Goal: Task Accomplishment & Management: Complete application form

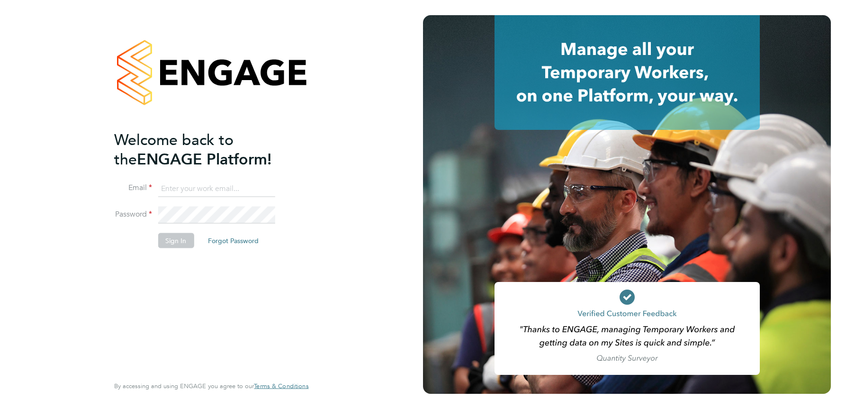
type input "julie.tante@apleona.com"
click at [174, 238] on button "Sign In" at bounding box center [176, 240] width 36 height 15
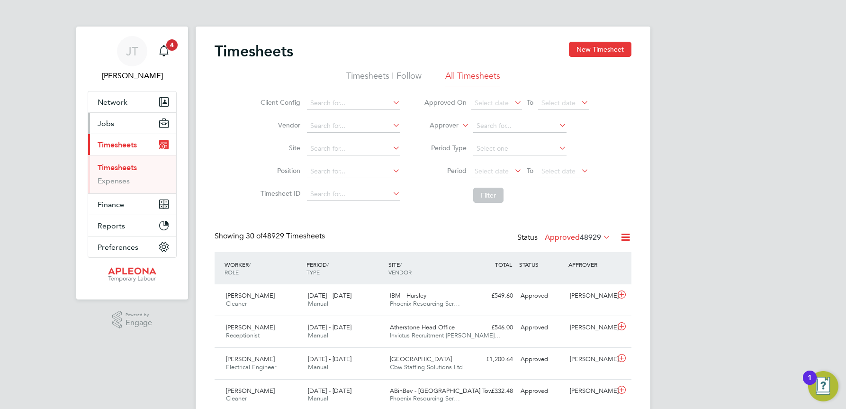
click at [110, 124] on span "Jobs" at bounding box center [106, 123] width 17 height 9
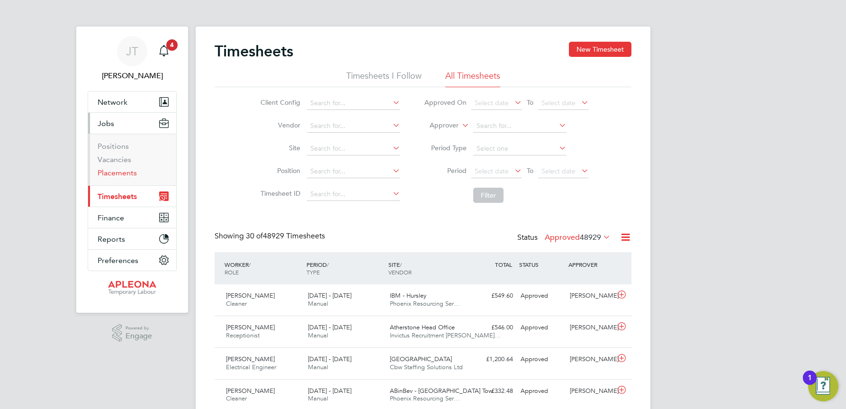
click at [117, 170] on link "Placements" at bounding box center [117, 172] width 39 height 9
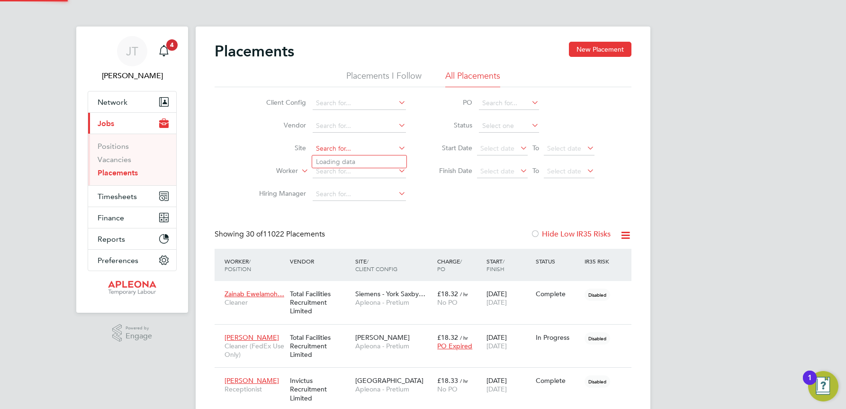
click at [328, 147] on input at bounding box center [359, 148] width 93 height 13
click at [345, 170] on b "Worcester" at bounding box center [350, 174] width 69 height 8
type input "Worcester Unit 134"
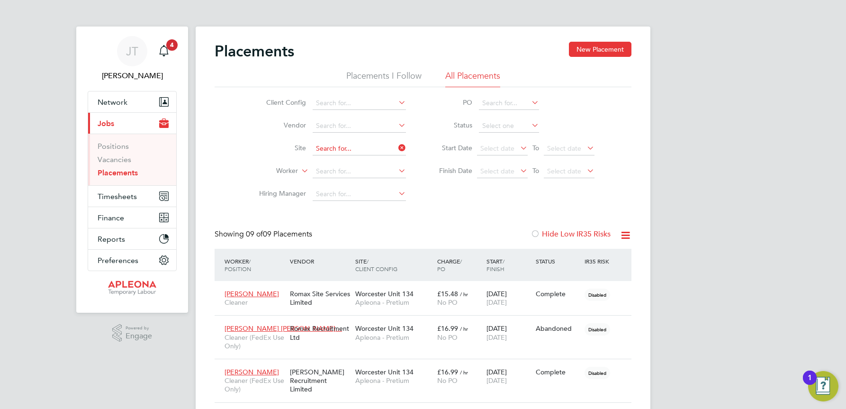
click at [377, 147] on input at bounding box center [359, 148] width 93 height 13
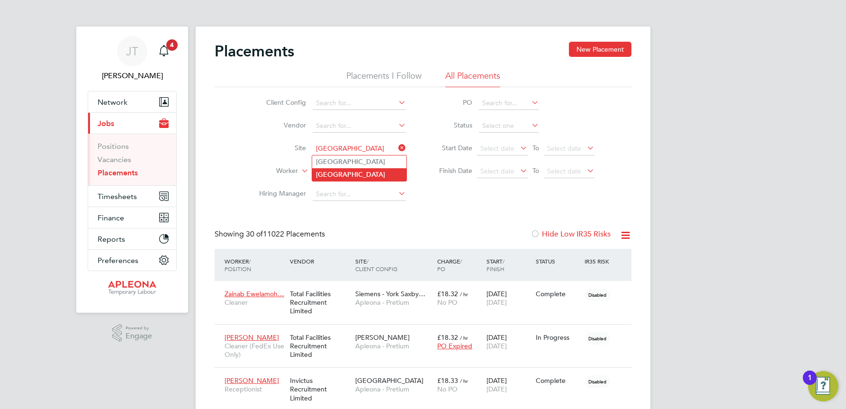
type input "[GEOGRAPHIC_DATA]"
click at [361, 171] on b "[GEOGRAPHIC_DATA]" at bounding box center [350, 174] width 69 height 8
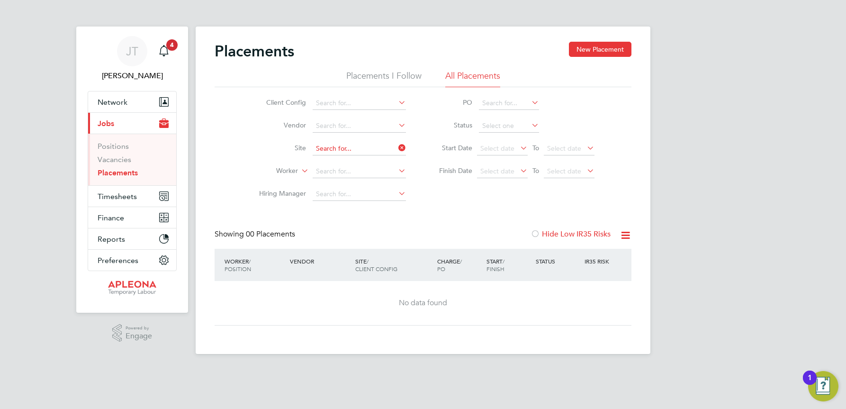
click at [360, 147] on input at bounding box center [359, 148] width 93 height 13
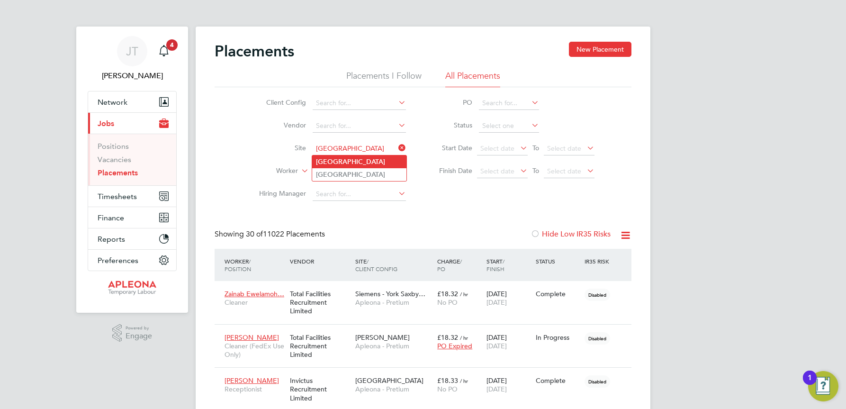
type input "[GEOGRAPHIC_DATA]"
click at [351, 161] on b "[GEOGRAPHIC_DATA]" at bounding box center [350, 162] width 69 height 8
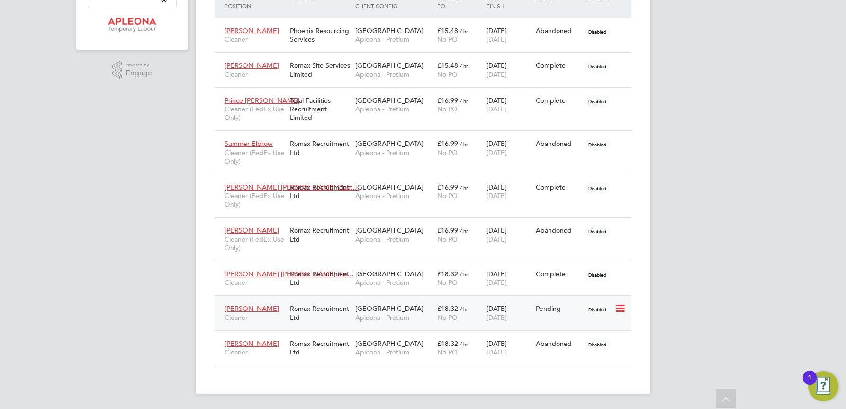
click at [366, 311] on span "[GEOGRAPHIC_DATA]" at bounding box center [389, 308] width 68 height 9
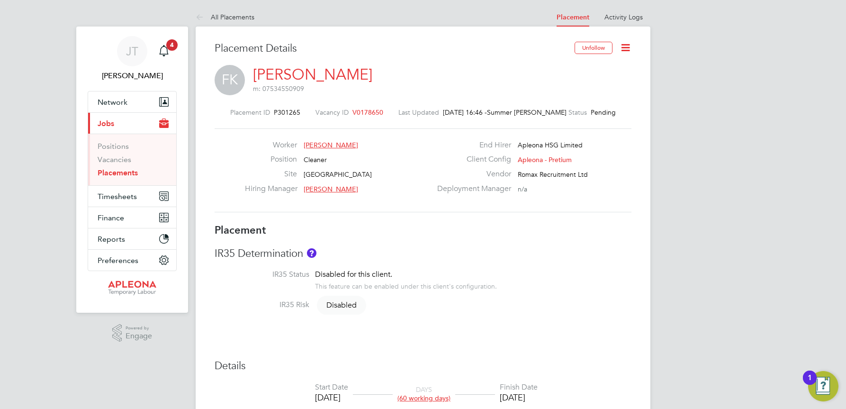
click at [624, 45] on icon at bounding box center [625, 48] width 12 height 12
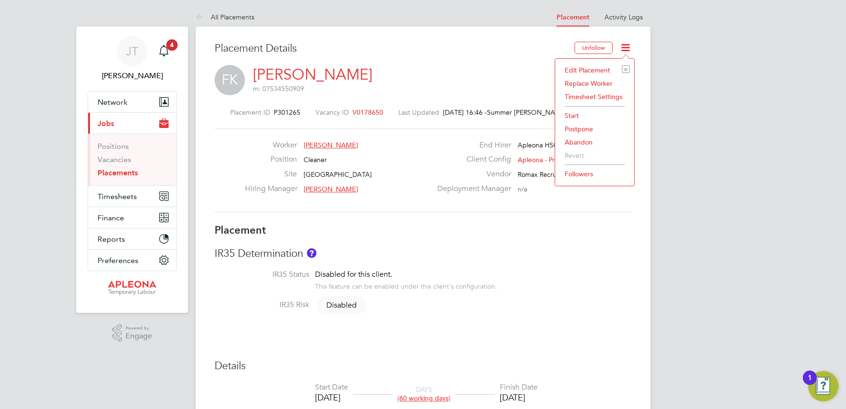
click at [583, 143] on li "Abandon" at bounding box center [595, 141] width 70 height 13
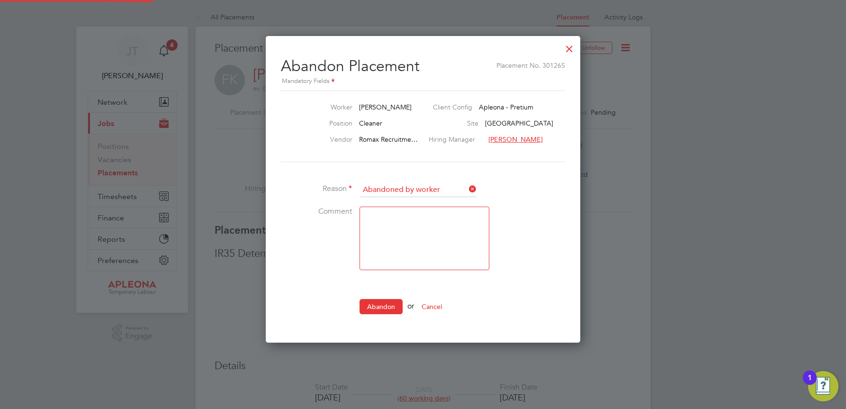
scroll to position [5, 5]
click at [383, 301] on button "Abandon" at bounding box center [380, 306] width 43 height 15
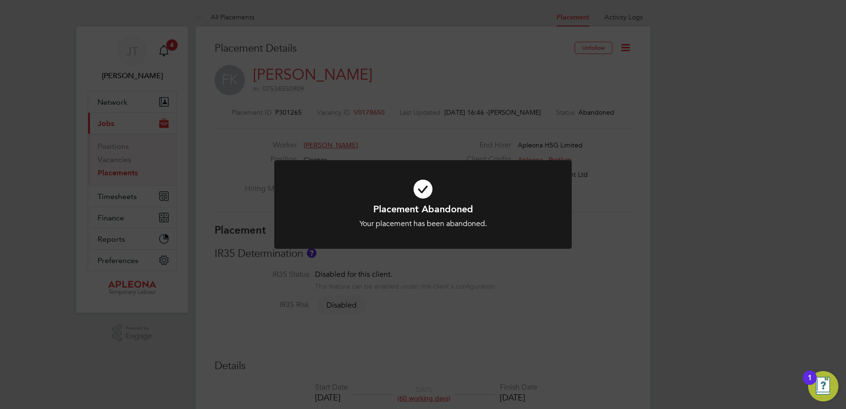
drag, startPoint x: 642, startPoint y: 112, endPoint x: 637, endPoint y: 72, distance: 41.0
click at [642, 111] on div "Placement Abandoned Your placement has been abandoned. Cancel Okay" at bounding box center [423, 204] width 846 height 409
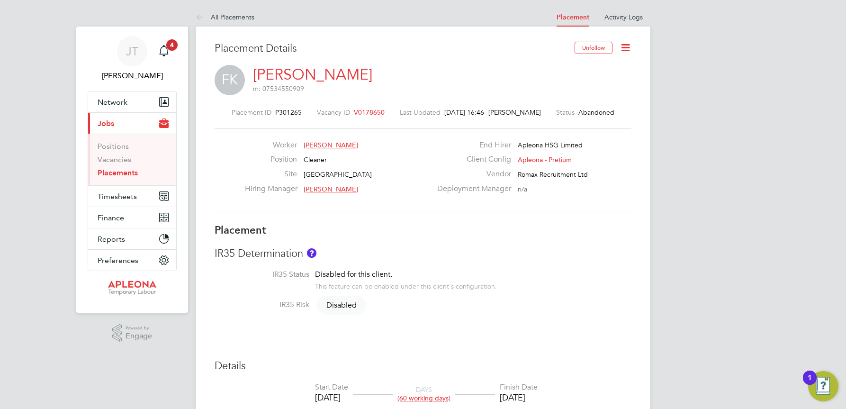
click at [624, 49] on icon at bounding box center [625, 48] width 12 height 12
click at [591, 82] on li "Replace Worker" at bounding box center [596, 83] width 70 height 13
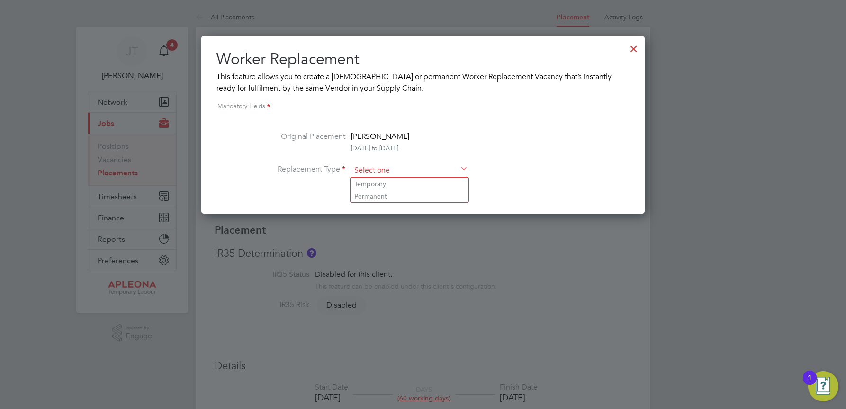
click at [375, 170] on input at bounding box center [409, 170] width 117 height 14
click at [380, 195] on li "Permanent" at bounding box center [409, 196] width 118 height 12
type input "Permanent"
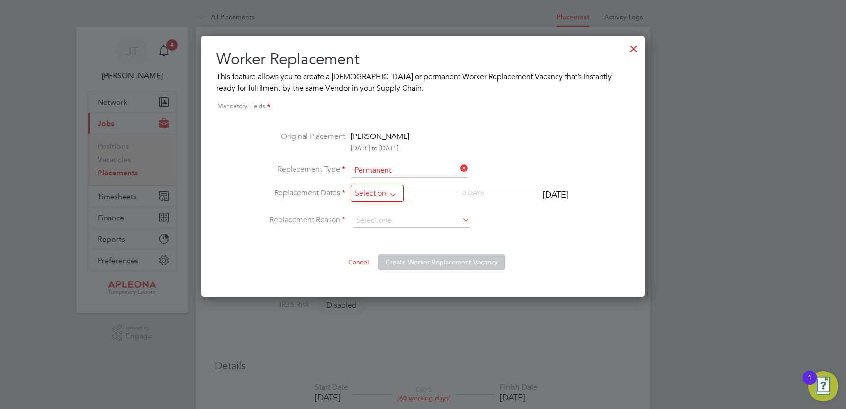
click at [383, 190] on input at bounding box center [377, 194] width 53 height 18
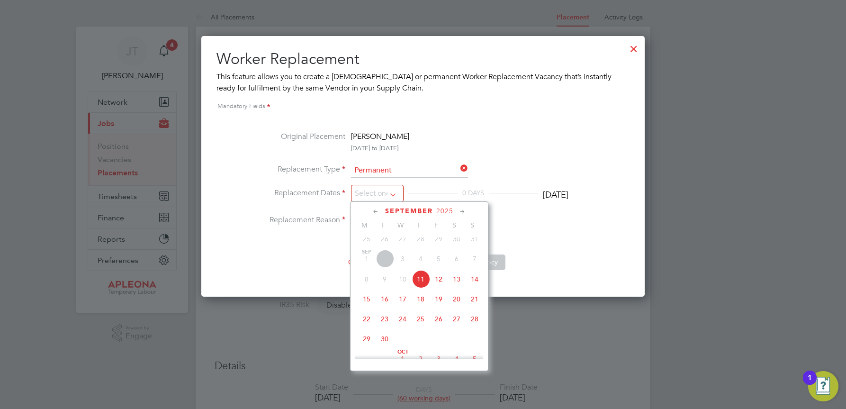
click at [458, 167] on icon at bounding box center [458, 168] width 0 height 13
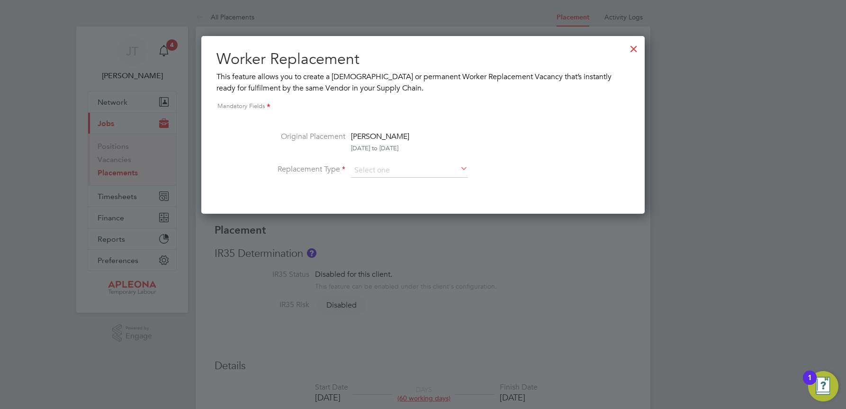
click at [631, 45] on div at bounding box center [633, 46] width 17 height 17
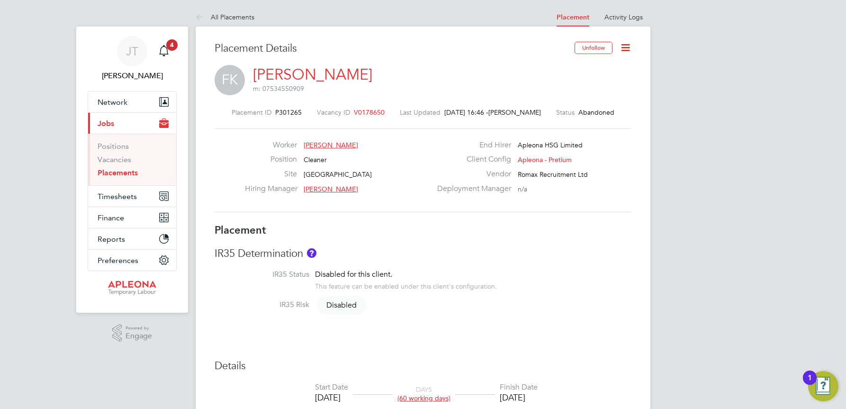
click at [622, 47] on icon at bounding box center [625, 48] width 12 height 12
click at [580, 155] on li "Revert" at bounding box center [596, 155] width 70 height 13
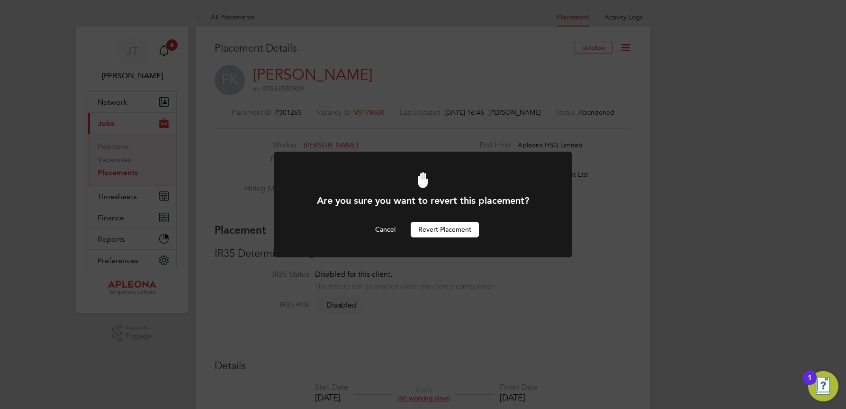
click at [442, 230] on button "Revert Placement" at bounding box center [445, 229] width 68 height 15
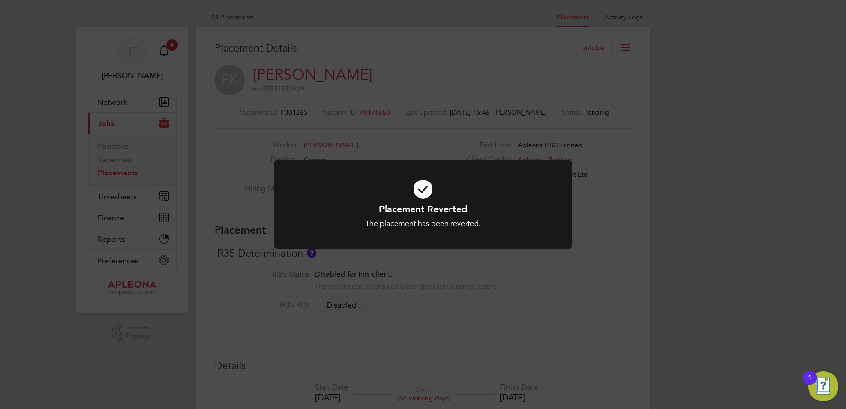
click at [626, 45] on div "Placement Reverted The placement has been reverted. Cancel Okay" at bounding box center [423, 204] width 846 height 409
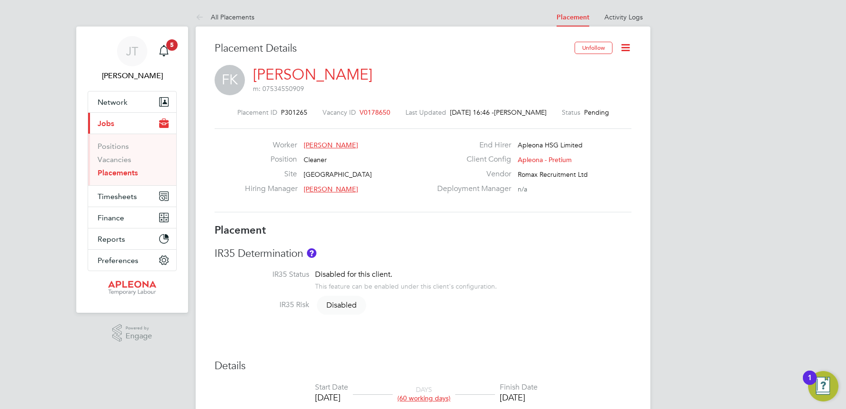
click at [624, 46] on icon at bounding box center [625, 48] width 12 height 12
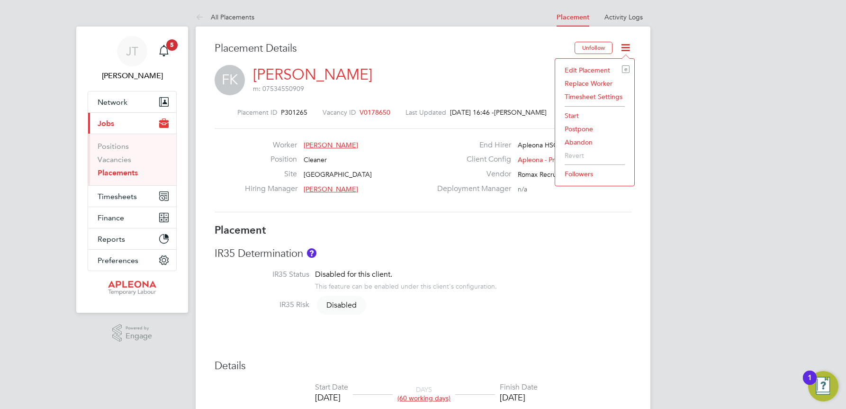
click at [591, 83] on li "Replace Worker" at bounding box center [595, 83] width 70 height 13
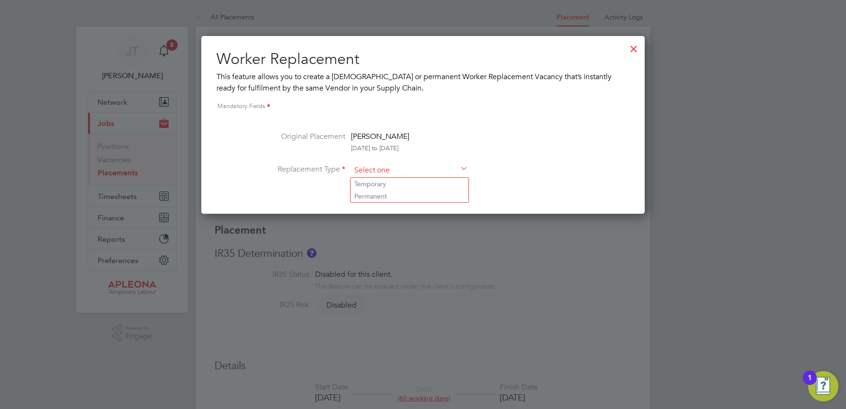
click at [371, 168] on input at bounding box center [409, 170] width 117 height 14
click at [374, 195] on li "Permanent" at bounding box center [409, 196] width 118 height 12
type input "Permanent"
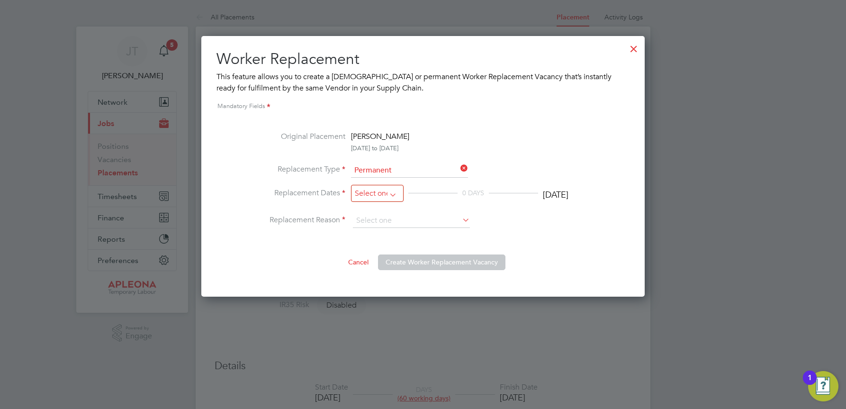
click at [371, 189] on input at bounding box center [377, 194] width 53 height 18
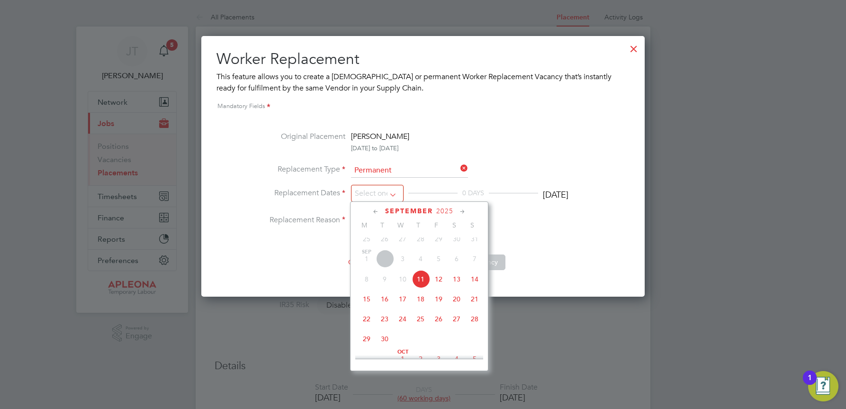
click at [403, 287] on span "10" at bounding box center [403, 279] width 18 height 18
click at [630, 47] on div at bounding box center [633, 46] width 17 height 17
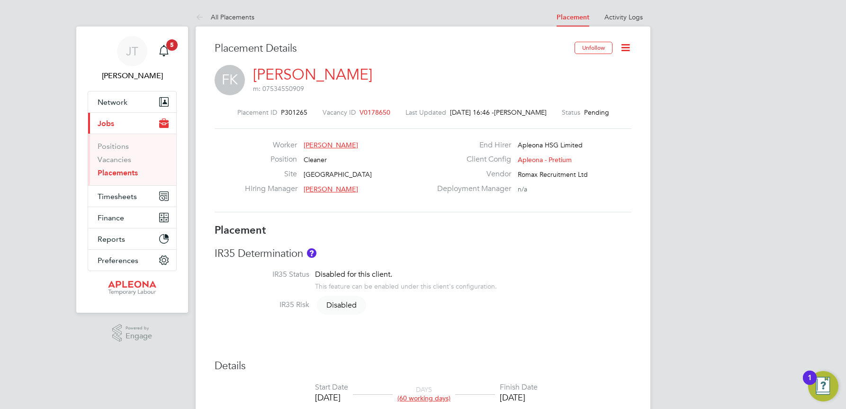
click at [622, 49] on icon at bounding box center [625, 48] width 12 height 12
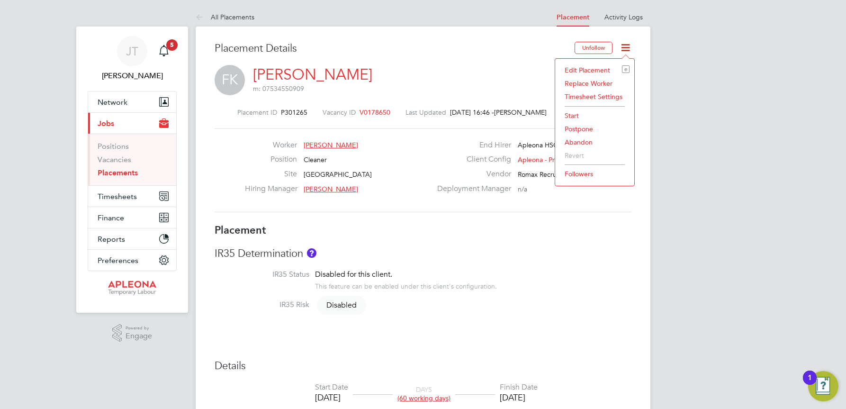
click at [582, 142] on li "Abandon" at bounding box center [595, 141] width 70 height 13
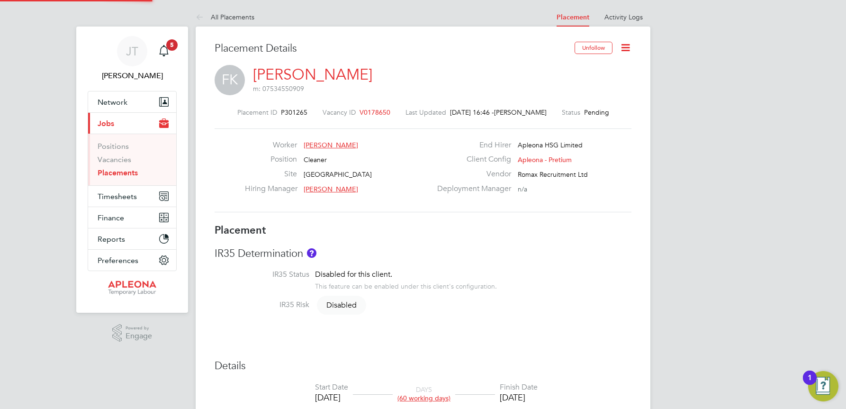
scroll to position [9, 117]
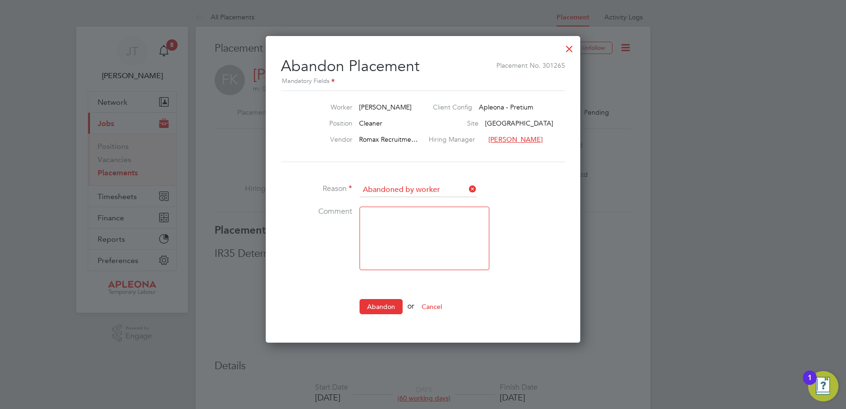
click at [389, 303] on button "Abandon" at bounding box center [380, 306] width 43 height 15
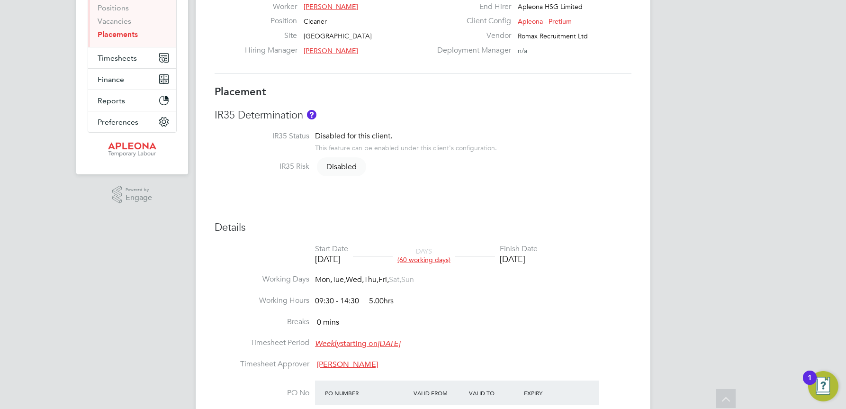
scroll to position [0, 0]
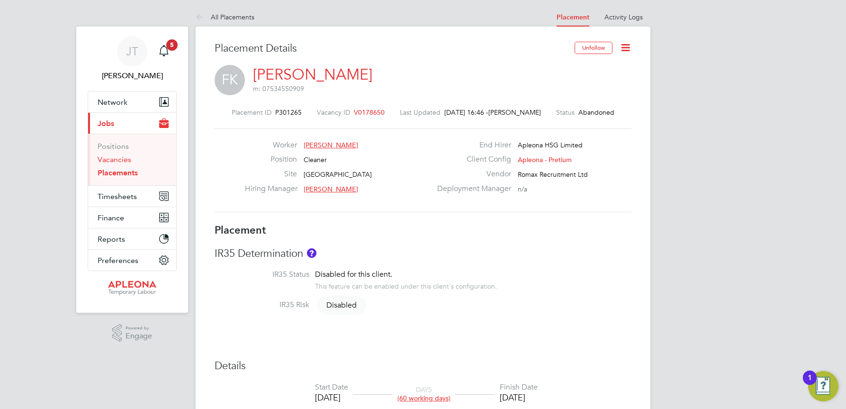
click at [117, 159] on link "Vacancies" at bounding box center [115, 159] width 34 height 9
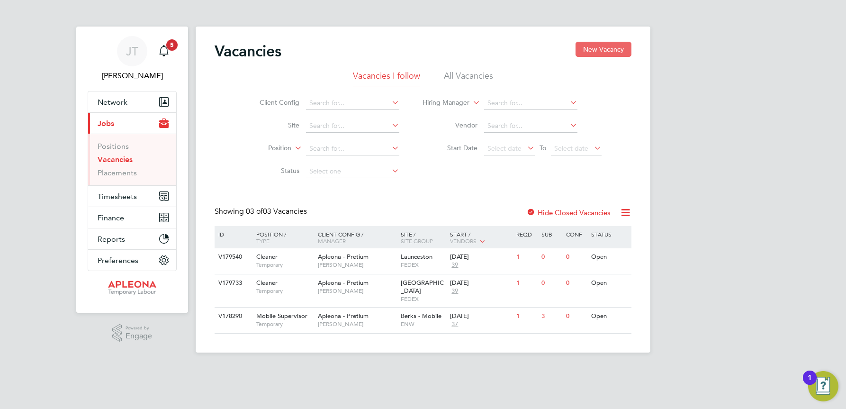
click at [598, 50] on button "New Vacancy" at bounding box center [603, 49] width 56 height 15
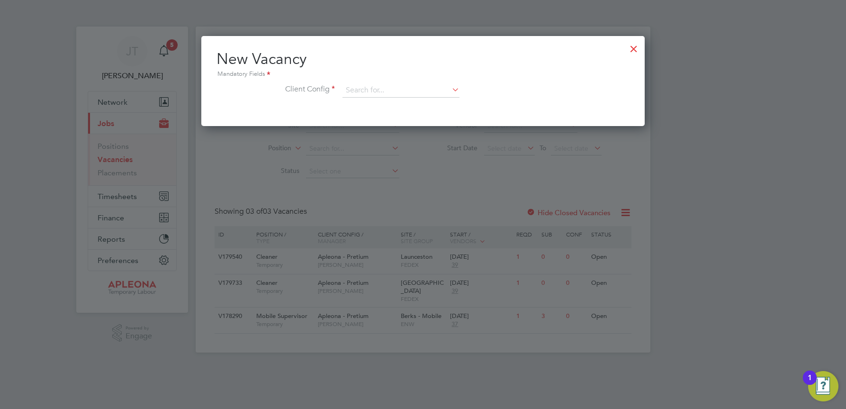
scroll to position [90, 444]
click at [365, 90] on input at bounding box center [400, 90] width 117 height 14
click at [365, 104] on li "Apleona - Pretium" at bounding box center [401, 104] width 118 height 13
type input "Apleona - Pretium"
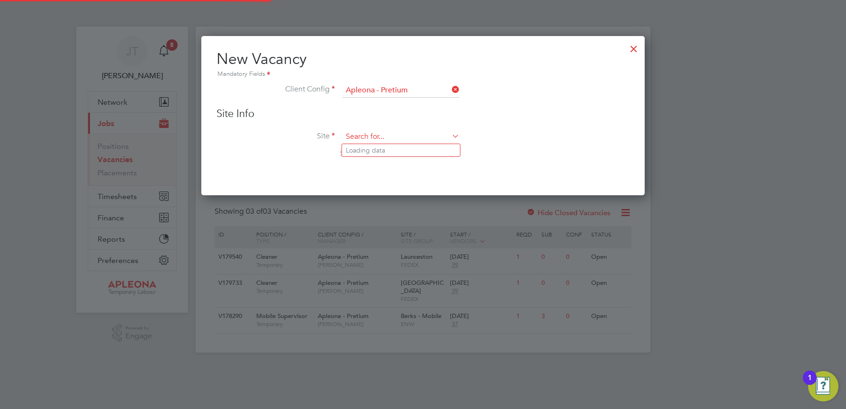
click at [359, 134] on input at bounding box center [400, 137] width 117 height 14
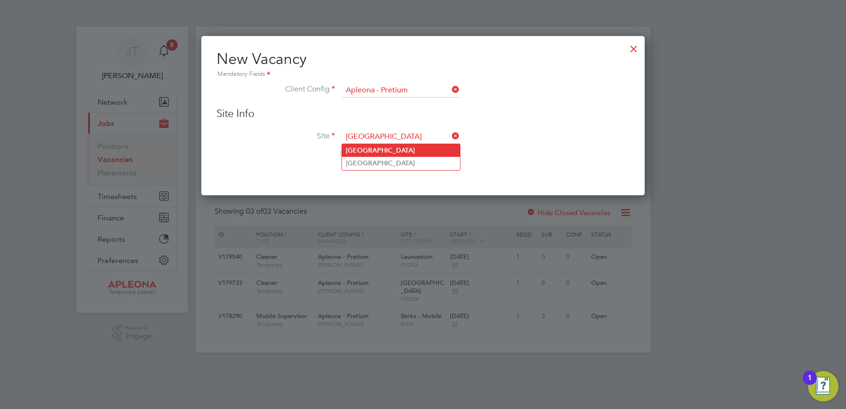
type input "[GEOGRAPHIC_DATA]"
click at [376, 151] on b "[GEOGRAPHIC_DATA]" at bounding box center [380, 150] width 69 height 8
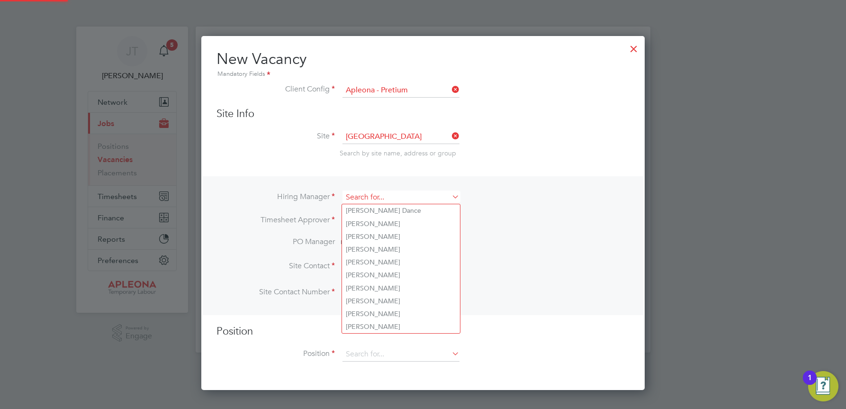
click at [359, 198] on input at bounding box center [400, 197] width 117 height 14
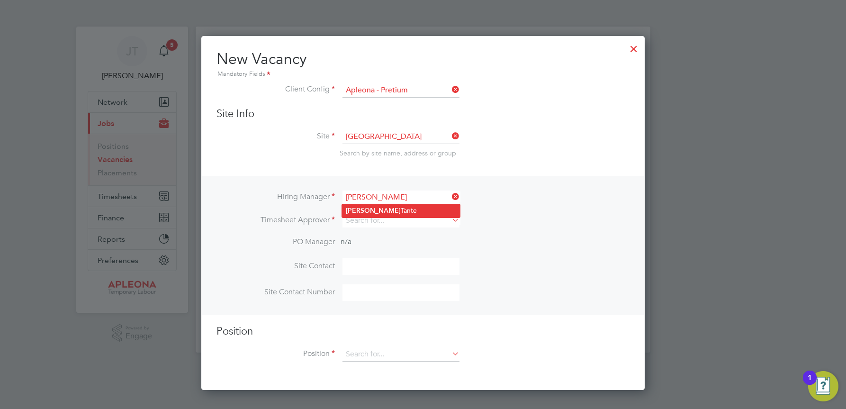
click at [368, 212] on li "[PERSON_NAME]" at bounding box center [401, 210] width 118 height 13
type input "[PERSON_NAME]"
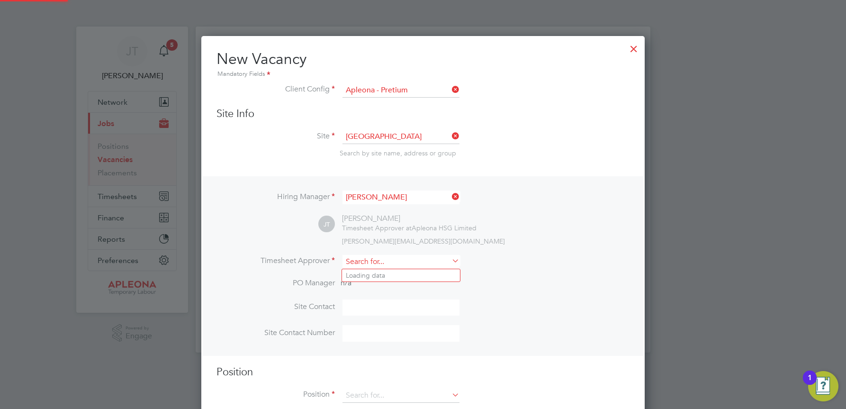
click at [360, 259] on input at bounding box center [400, 262] width 117 height 14
click at [353, 272] on b "[PERSON_NAME]" at bounding box center [373, 275] width 55 height 8
type input "[PERSON_NAME]"
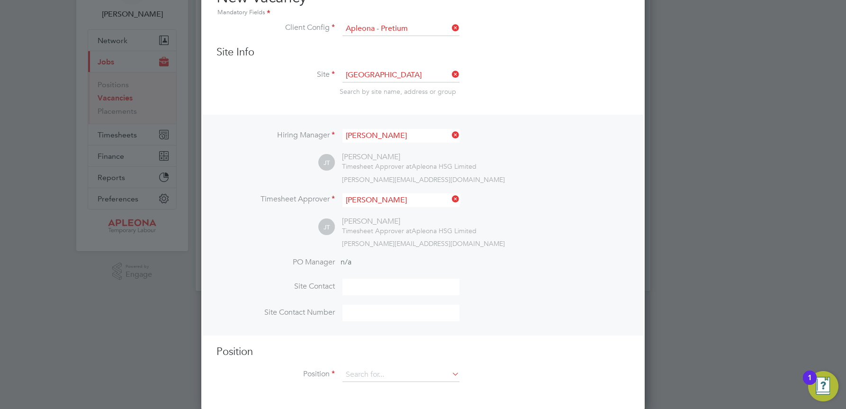
scroll to position [64, 0]
click at [362, 368] on input at bounding box center [400, 373] width 117 height 14
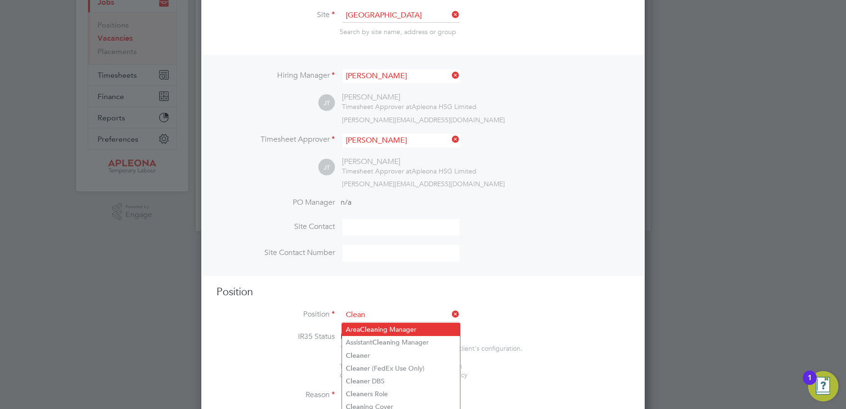
scroll to position [159, 0]
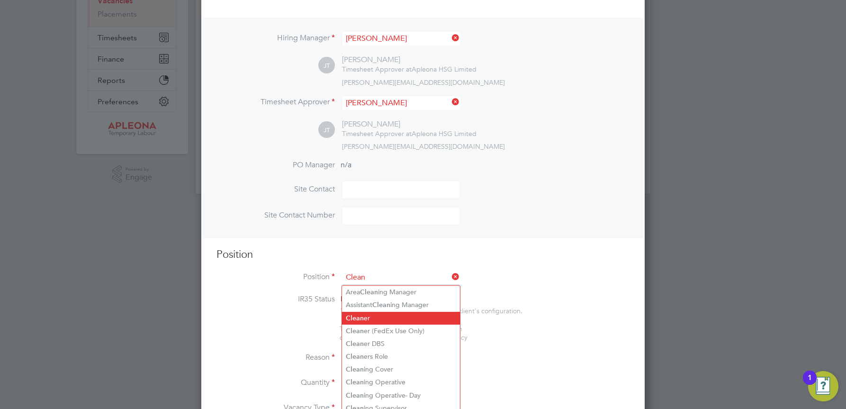
click at [356, 317] on b "Clean" at bounding box center [355, 318] width 18 height 8
type input "Cleaner"
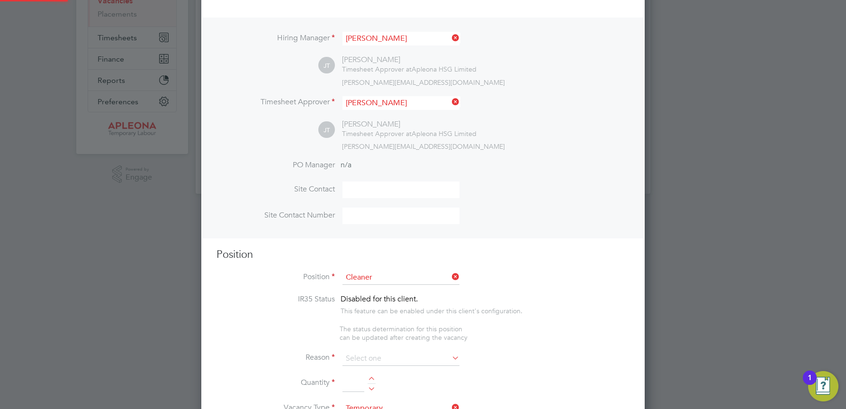
type textarea "Lor Ipsumdol Sitametco adip el seddo eiu tem incididu ut labore, etdolore mag a…"
click at [368, 354] on input at bounding box center [400, 358] width 117 height 14
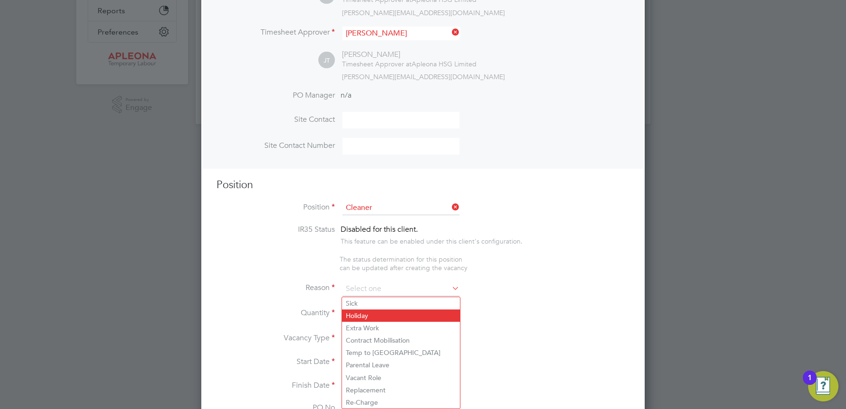
scroll to position [253, 0]
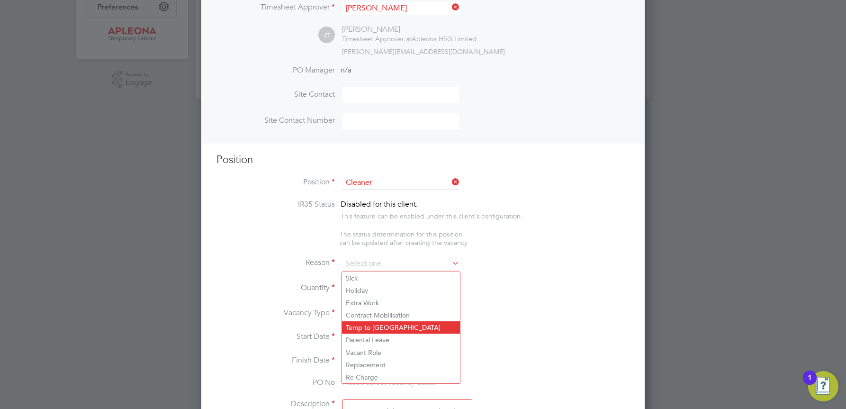
click at [366, 331] on li "Temp to [GEOGRAPHIC_DATA]" at bounding box center [401, 327] width 118 height 12
type input "Temp to [GEOGRAPHIC_DATA]"
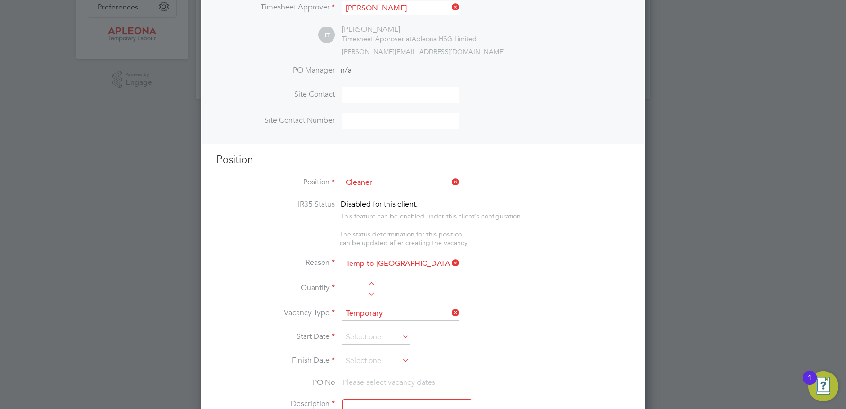
click at [376, 282] on li "Quantity" at bounding box center [422, 293] width 413 height 27
click at [373, 283] on div at bounding box center [372, 285] width 8 height 7
type input "1"
click at [392, 314] on input at bounding box center [400, 313] width 117 height 14
click at [377, 339] on li "Permanent" at bounding box center [401, 340] width 118 height 12
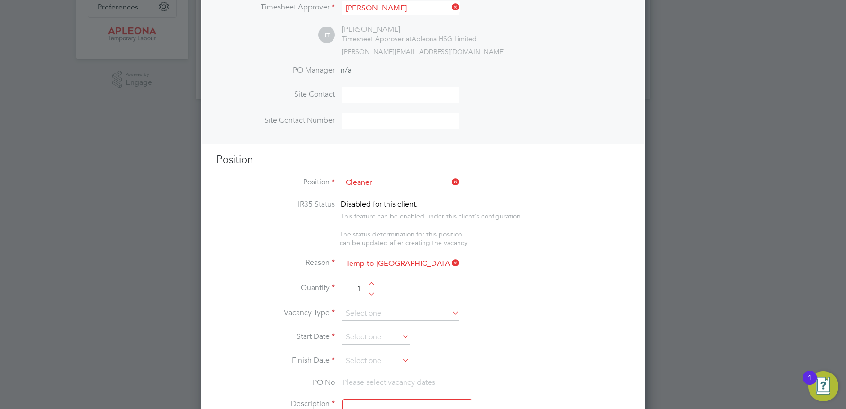
type input "Permanent"
click at [375, 337] on input at bounding box center [375, 337] width 67 height 14
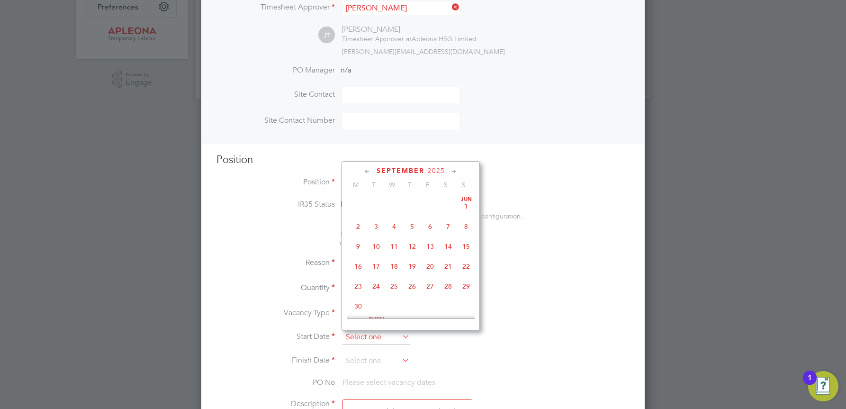
scroll to position [287, 0]
click at [395, 268] on span "10" at bounding box center [394, 259] width 18 height 18
type input "[DATE]"
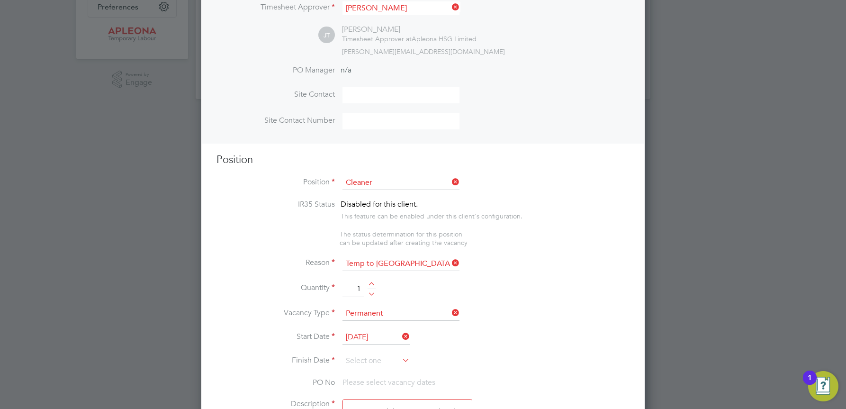
scroll to position [301, 0]
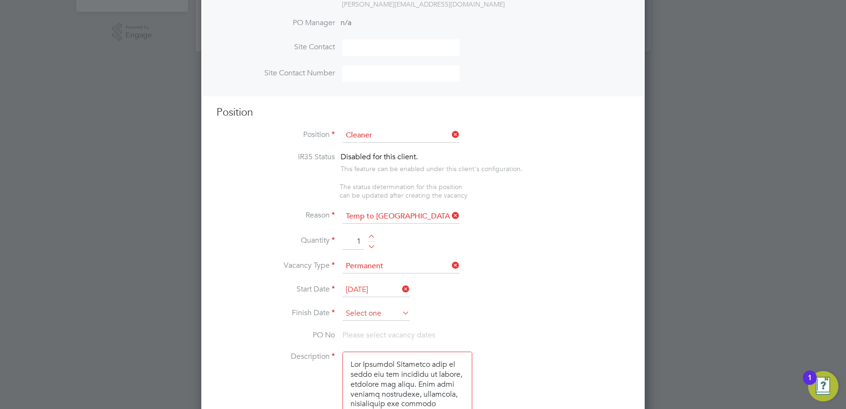
click at [369, 314] on input at bounding box center [375, 313] width 67 height 14
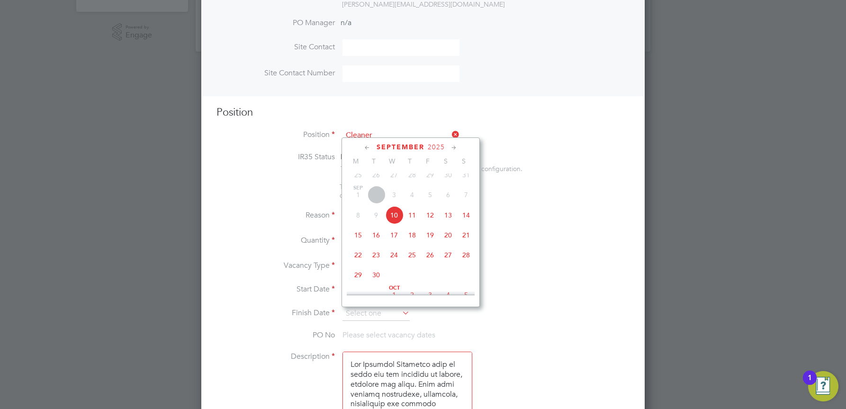
click at [455, 148] on icon at bounding box center [453, 148] width 9 height 10
click at [374, 177] on span "2" at bounding box center [376, 168] width 18 height 18
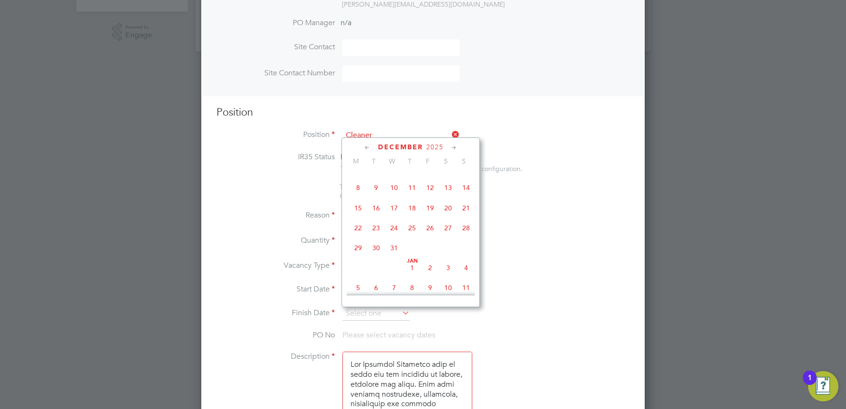
type input "[DATE]"
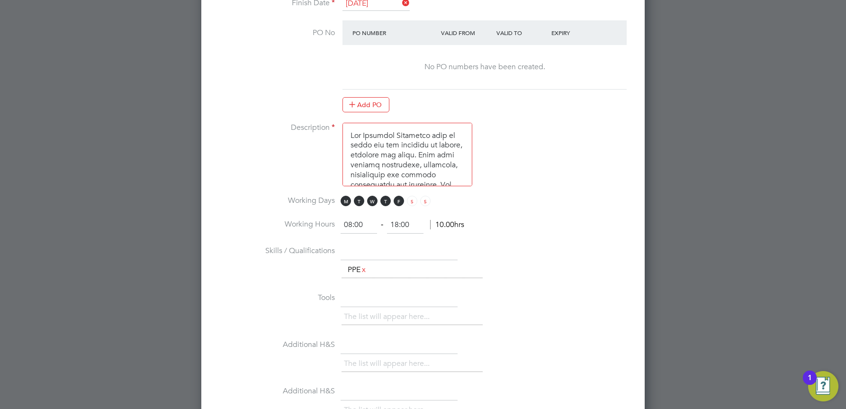
scroll to position [632, 0]
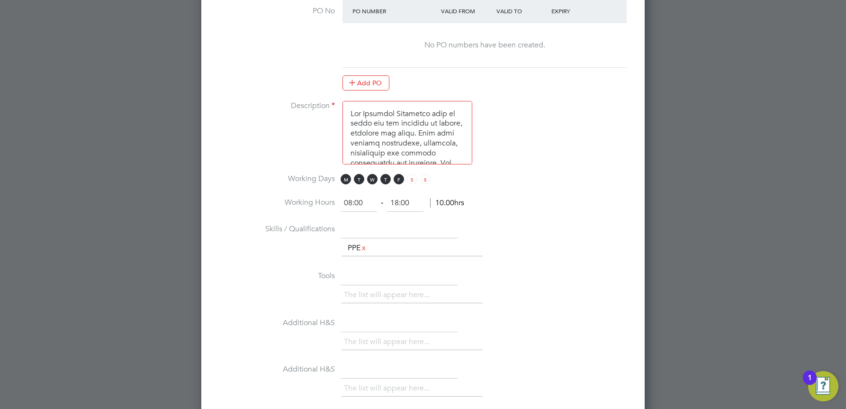
click at [351, 204] on input "08:00" at bounding box center [359, 203] width 36 height 17
click at [358, 202] on input "09:00" at bounding box center [359, 203] width 36 height 17
type input "09:30"
click at [399, 204] on input "18:00" at bounding box center [405, 203] width 36 height 17
click at [405, 201] on input "14:00" at bounding box center [405, 203] width 36 height 17
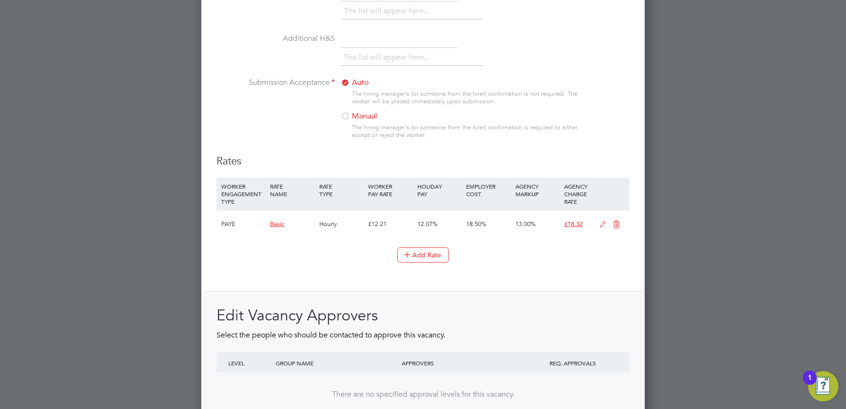
scroll to position [964, 0]
type input "14:30"
click at [347, 114] on div at bounding box center [345, 115] width 9 height 9
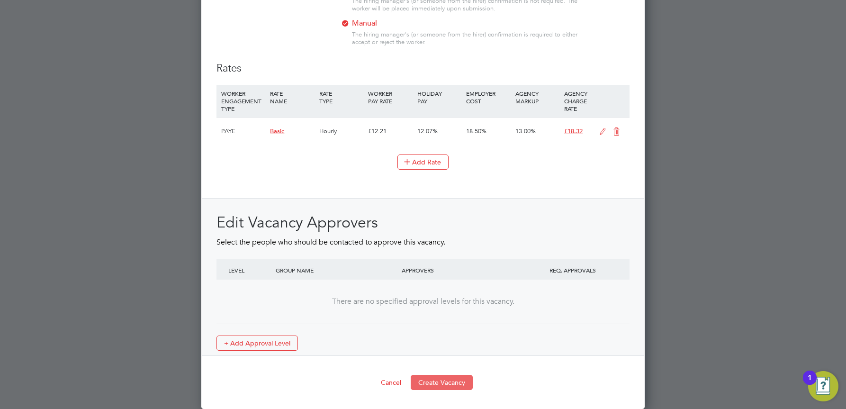
click at [458, 380] on button "Create Vacancy" at bounding box center [442, 382] width 62 height 15
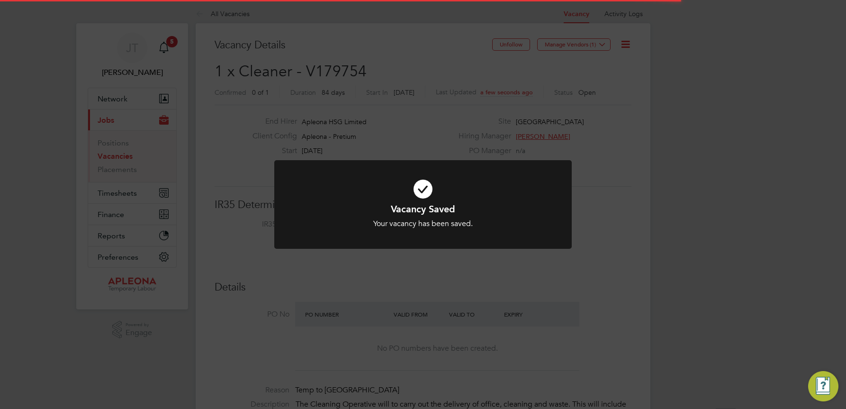
scroll to position [28, 66]
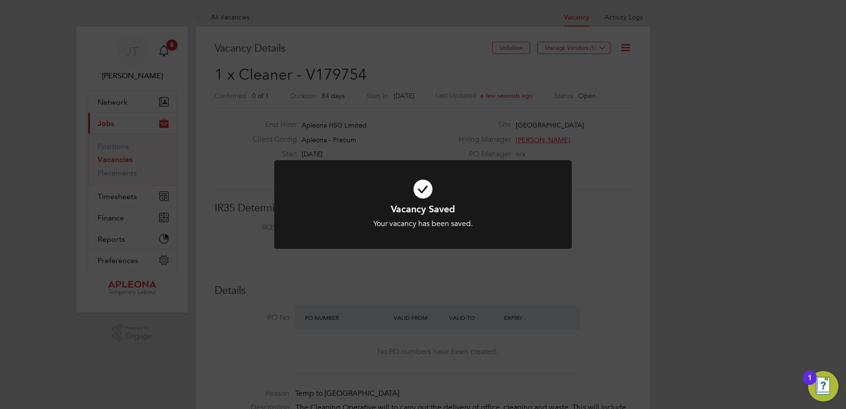
click at [606, 119] on div "Vacancy Saved Your vacancy has been saved. Cancel Okay" at bounding box center [423, 204] width 846 height 409
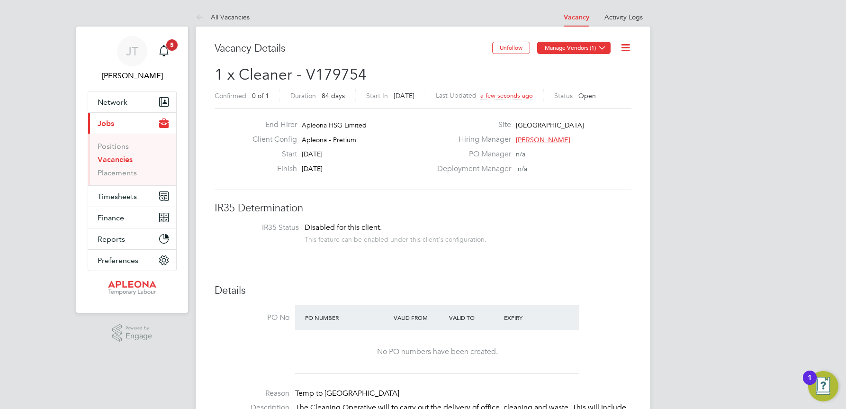
click at [602, 47] on icon at bounding box center [602, 47] width 7 height 7
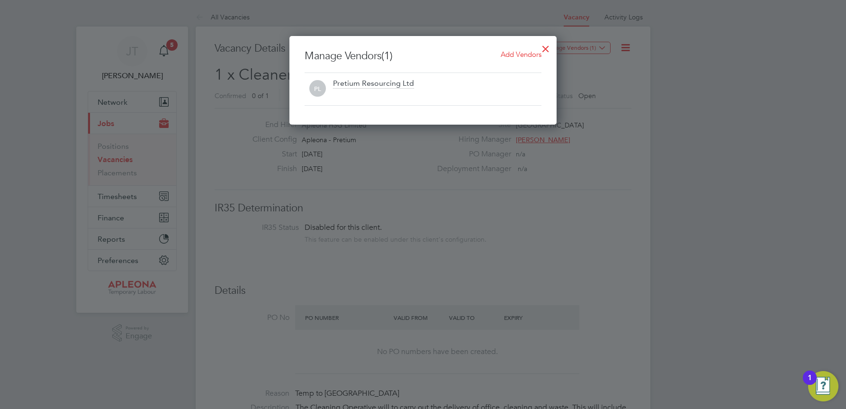
click at [517, 55] on span "Add Vendors" at bounding box center [521, 54] width 41 height 9
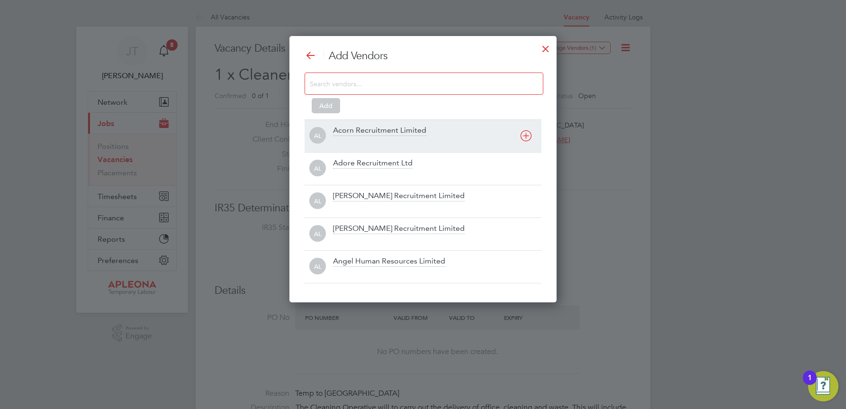
click at [527, 134] on icon at bounding box center [526, 136] width 12 height 12
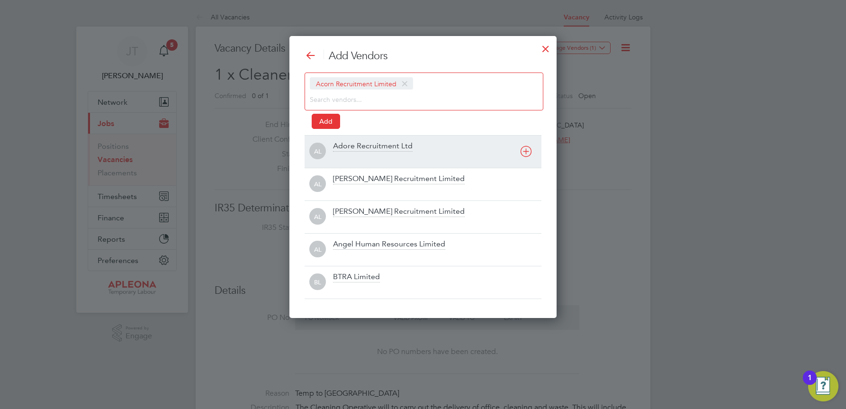
click at [524, 149] on icon at bounding box center [526, 151] width 12 height 12
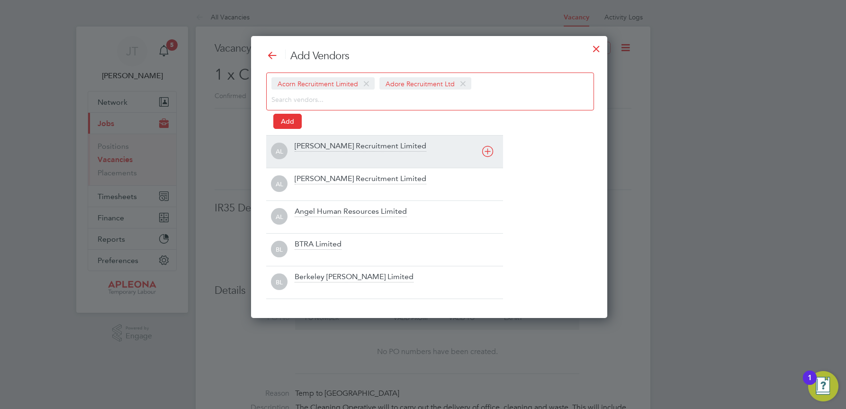
click at [489, 151] on icon at bounding box center [488, 151] width 12 height 12
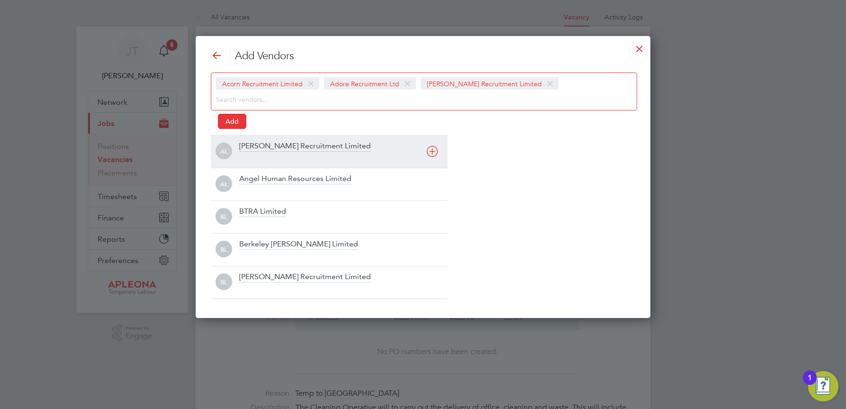
click at [435, 153] on icon at bounding box center [432, 151] width 12 height 12
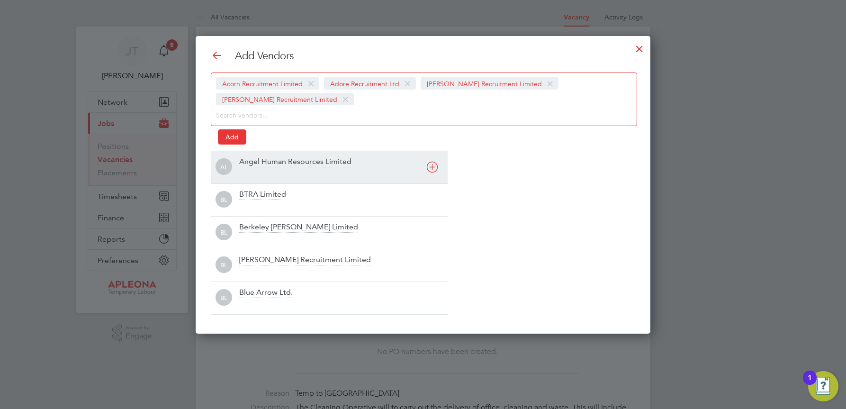
click at [432, 167] on icon at bounding box center [432, 167] width 12 height 12
click at [433, 168] on icon at bounding box center [432, 167] width 12 height 12
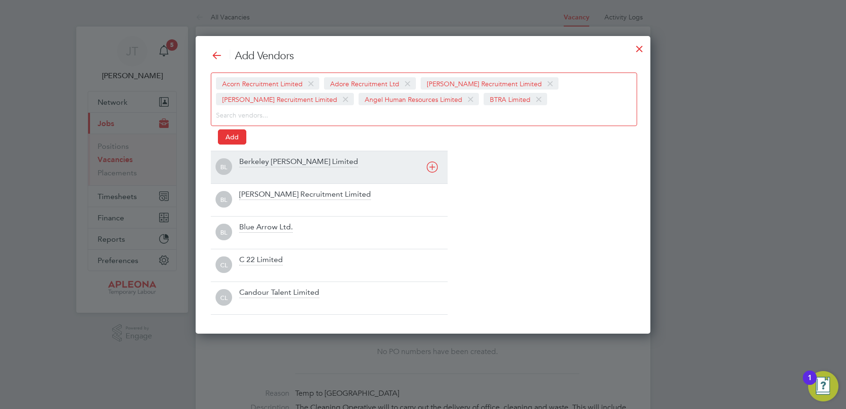
click at [433, 168] on icon at bounding box center [432, 167] width 12 height 12
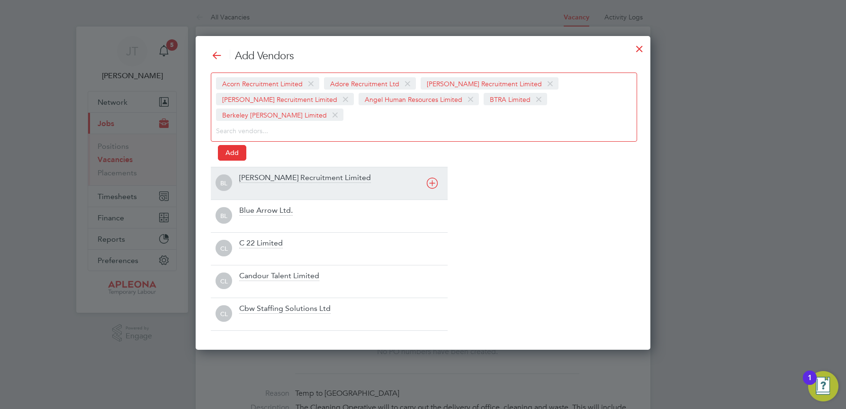
click at [433, 177] on icon at bounding box center [432, 183] width 12 height 12
click at [432, 182] on icon at bounding box center [432, 183] width 12 height 12
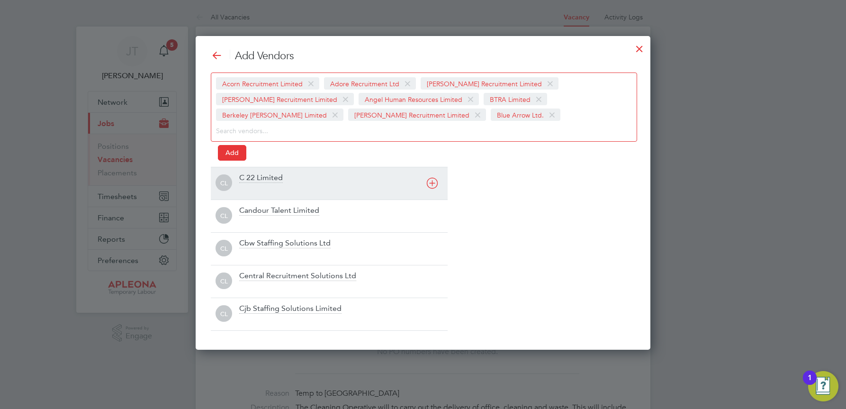
click at [432, 184] on icon at bounding box center [432, 183] width 12 height 12
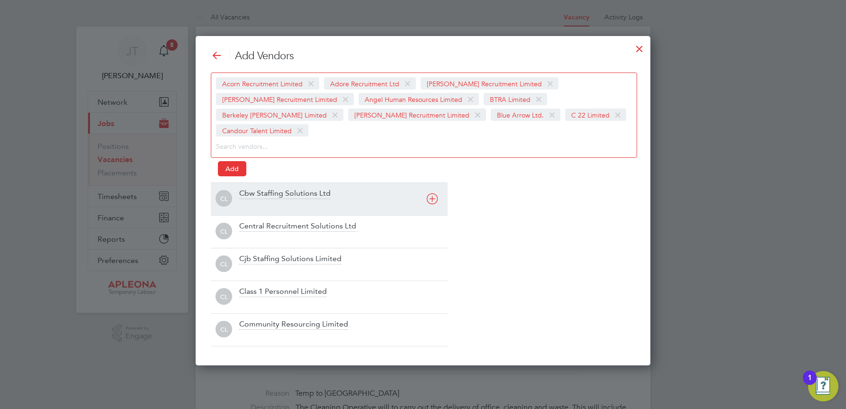
click at [432, 193] on icon at bounding box center [432, 199] width 12 height 12
click at [433, 198] on icon at bounding box center [432, 199] width 12 height 12
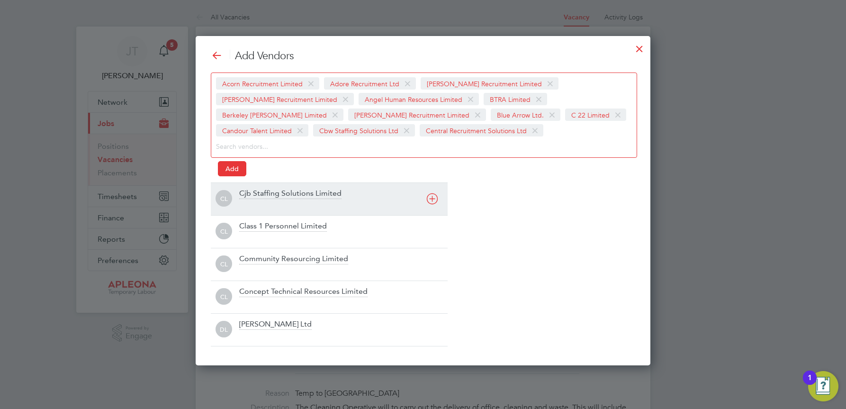
click at [433, 198] on icon at bounding box center [432, 199] width 12 height 12
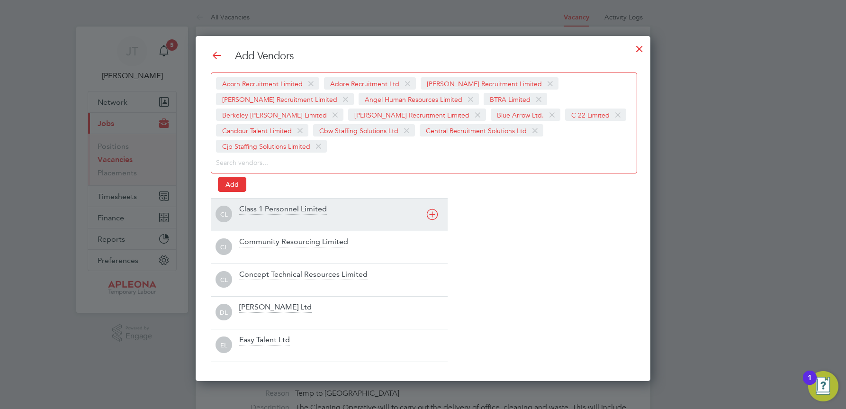
click at [433, 208] on icon at bounding box center [432, 214] width 12 height 12
click at [433, 200] on div "CL Community Resourcing Limited" at bounding box center [329, 214] width 237 height 33
click at [434, 215] on icon at bounding box center [432, 214] width 12 height 12
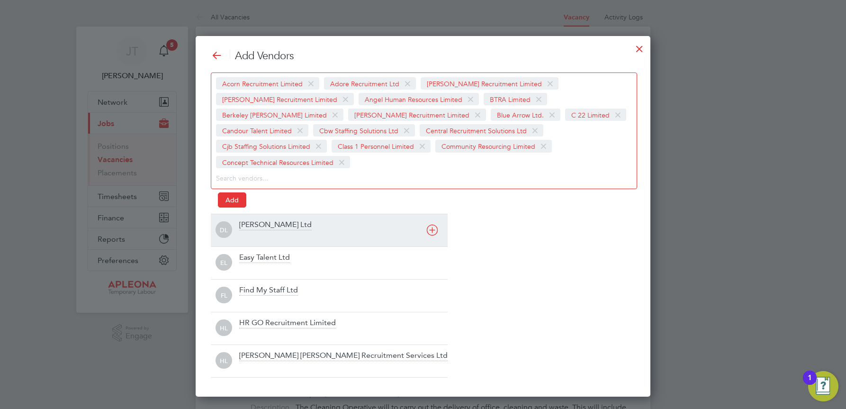
click at [435, 224] on icon at bounding box center [432, 230] width 12 height 12
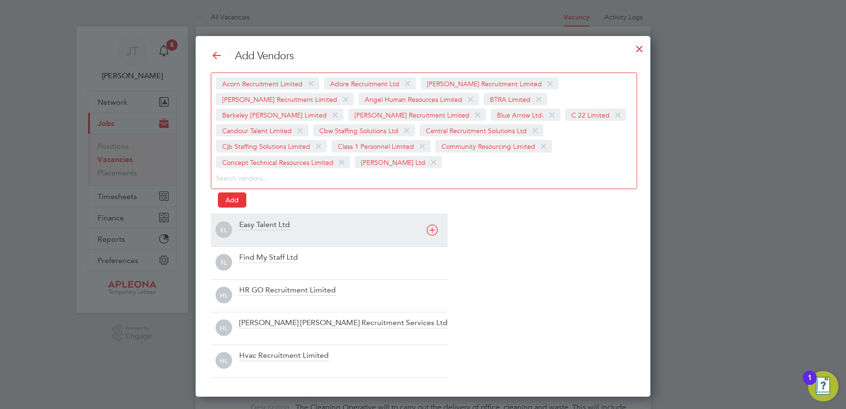
click at [435, 217] on div "EL Easy Talent Ltd" at bounding box center [329, 230] width 237 height 33
click at [432, 231] on icon at bounding box center [432, 230] width 12 height 12
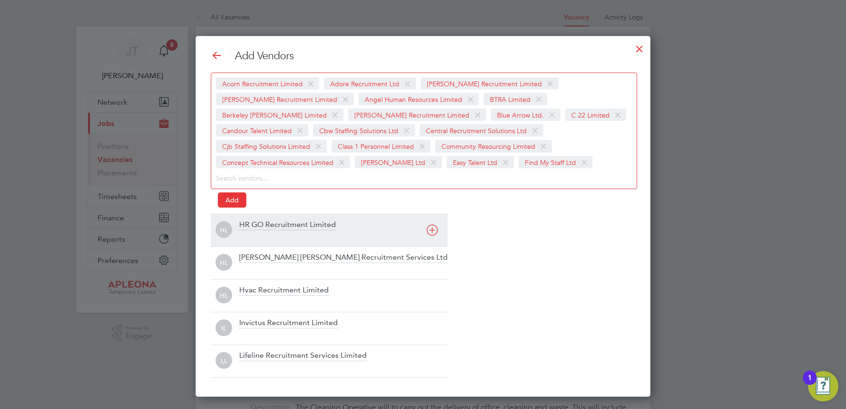
click at [432, 231] on icon at bounding box center [432, 230] width 12 height 12
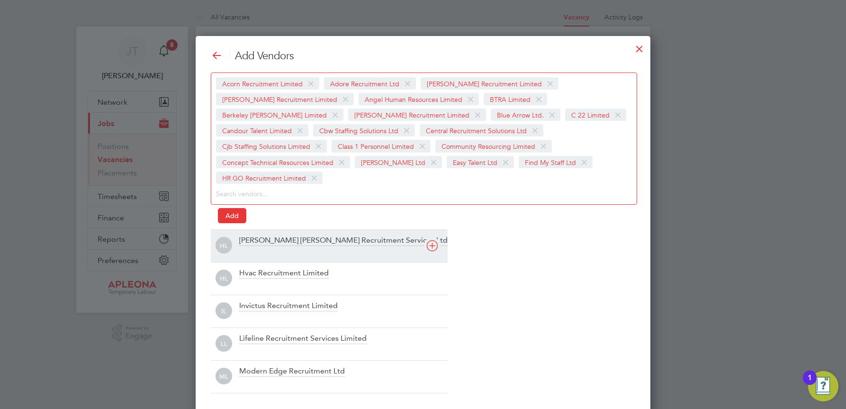
click at [432, 240] on icon at bounding box center [432, 246] width 12 height 12
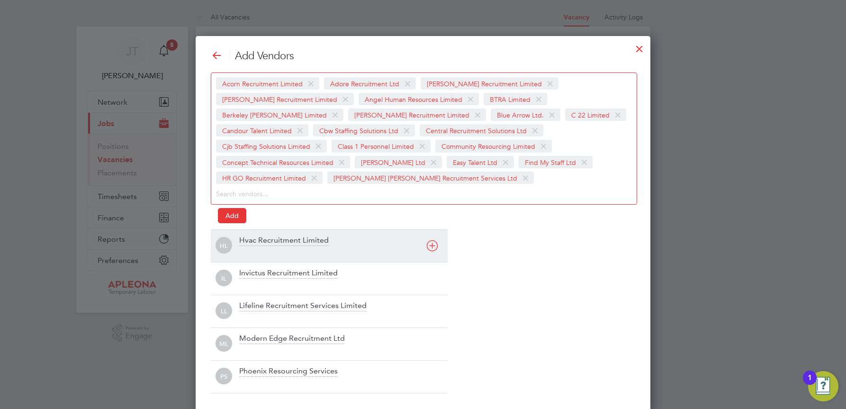
click at [431, 243] on icon at bounding box center [432, 246] width 12 height 12
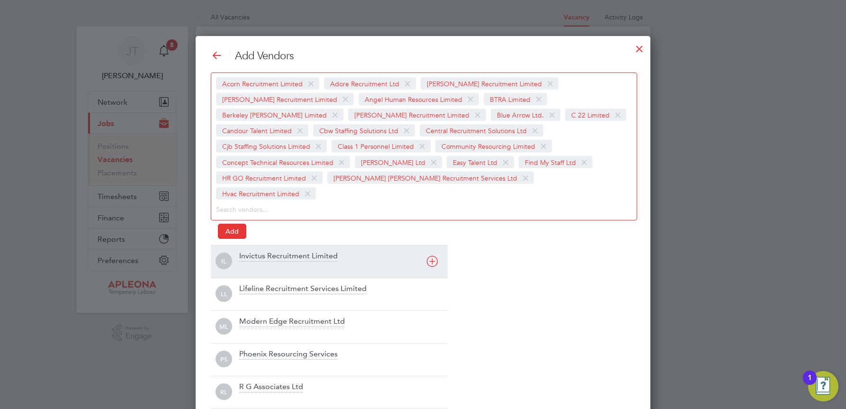
click at [431, 255] on icon at bounding box center [432, 261] width 12 height 12
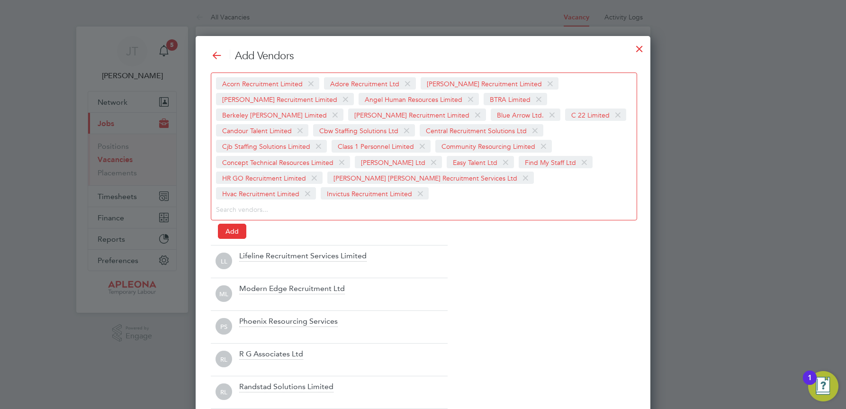
click at [0, 0] on icon at bounding box center [0, 0] width 0 height 0
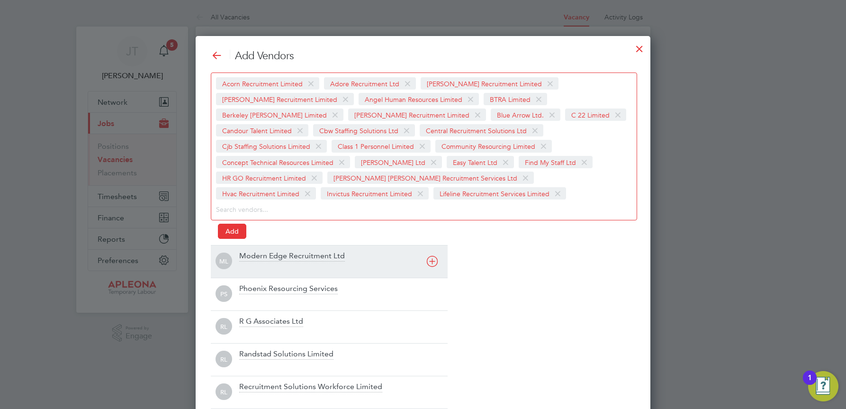
click at [431, 264] on icon at bounding box center [432, 261] width 12 height 12
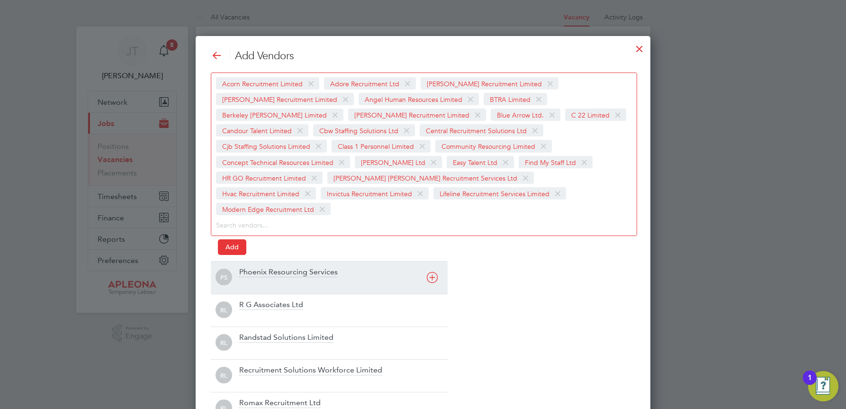
click at [431, 271] on icon at bounding box center [432, 277] width 12 height 12
click at [432, 279] on icon at bounding box center [432, 277] width 12 height 12
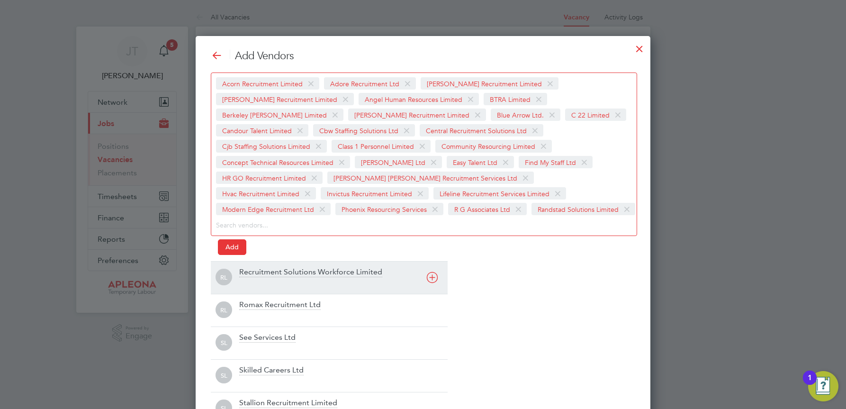
click at [432, 279] on icon at bounding box center [432, 277] width 12 height 12
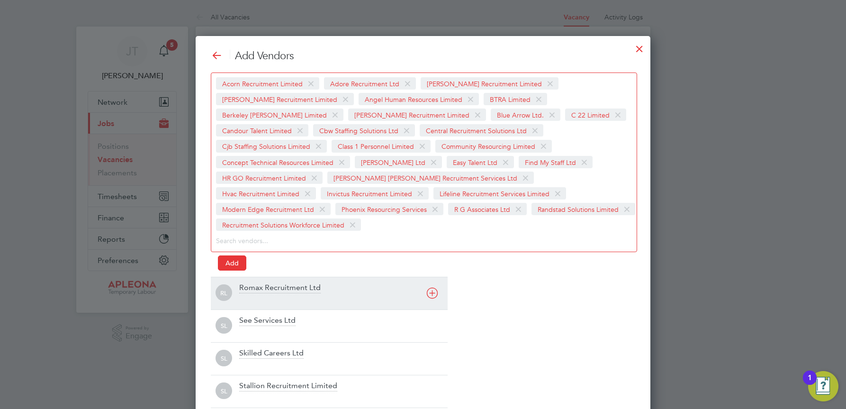
click at [433, 287] on icon at bounding box center [432, 293] width 12 height 12
click at [433, 280] on div "SL See Services Ltd" at bounding box center [329, 293] width 237 height 33
click at [434, 289] on icon at bounding box center [432, 293] width 12 height 12
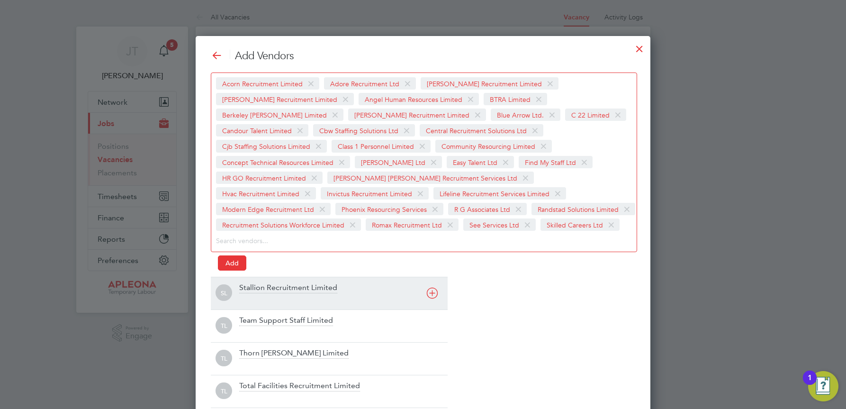
click at [434, 289] on icon at bounding box center [432, 293] width 12 height 12
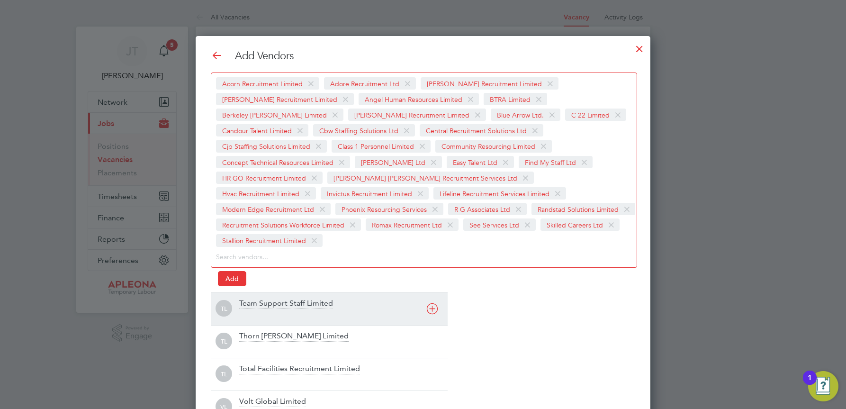
click at [434, 303] on icon at bounding box center [432, 309] width 12 height 12
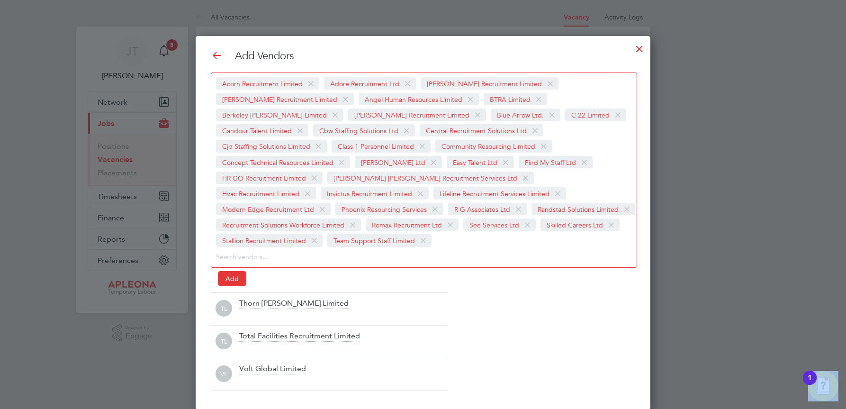
click at [435, 289] on div "Add Vendors Acorn Recruitment Limited Adore Recruitment Ltd [PERSON_NAME] Recru…" at bounding box center [423, 219] width 424 height 341
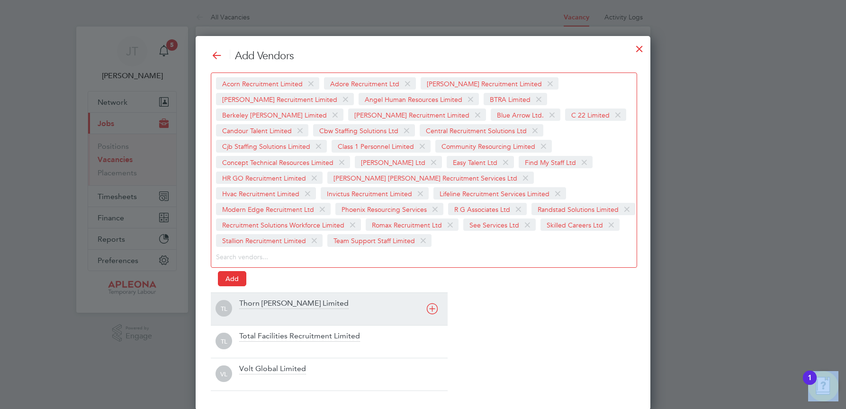
click at [433, 308] on icon at bounding box center [432, 309] width 12 height 12
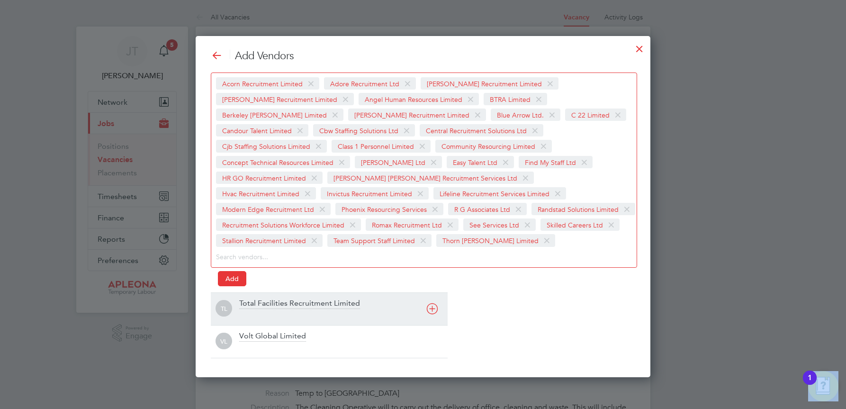
click at [433, 308] on icon at bounding box center [432, 309] width 12 height 12
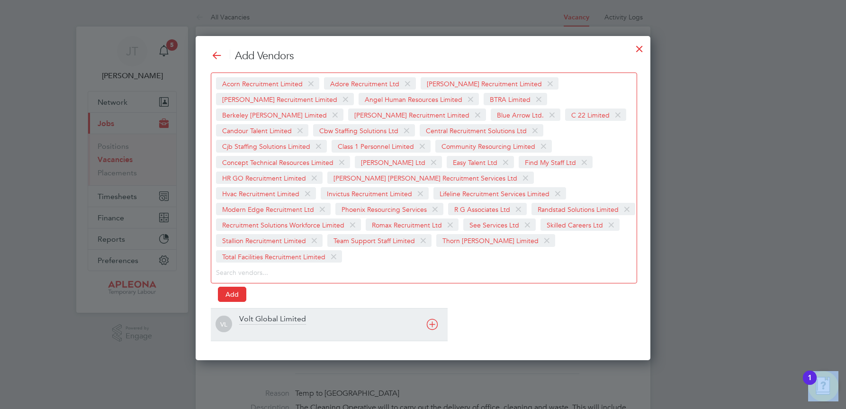
click at [433, 318] on icon at bounding box center [432, 324] width 12 height 12
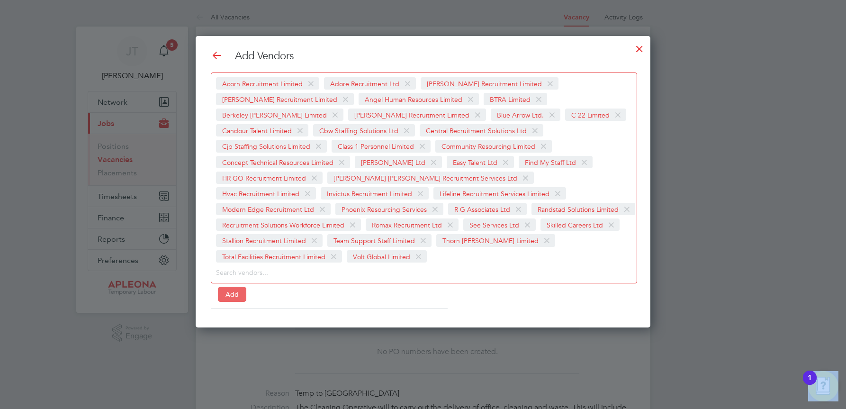
click at [227, 287] on button "Add" at bounding box center [232, 294] width 28 height 15
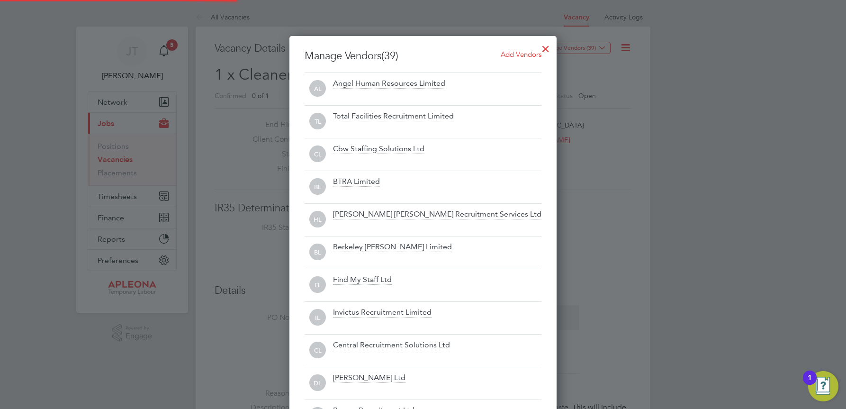
click at [638, 47] on div at bounding box center [423, 204] width 846 height 409
click at [635, 148] on div at bounding box center [423, 204] width 846 height 409
click at [542, 47] on div at bounding box center [545, 46] width 17 height 17
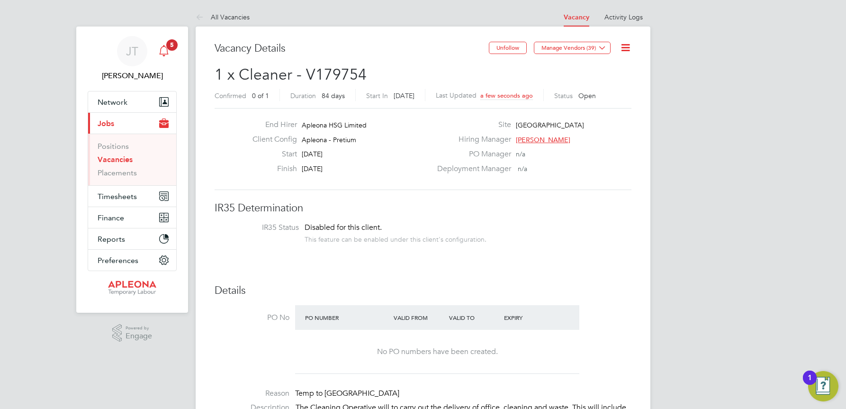
click at [173, 41] on span "5" at bounding box center [171, 44] width 11 height 11
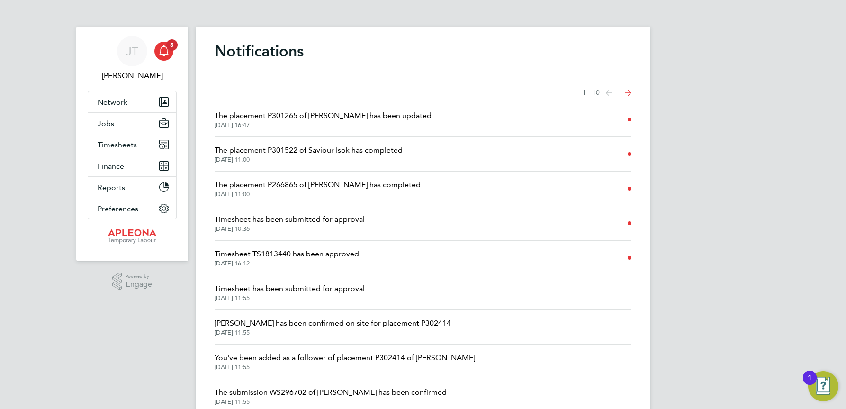
click at [632, 91] on button "Next page" at bounding box center [628, 92] width 19 height 19
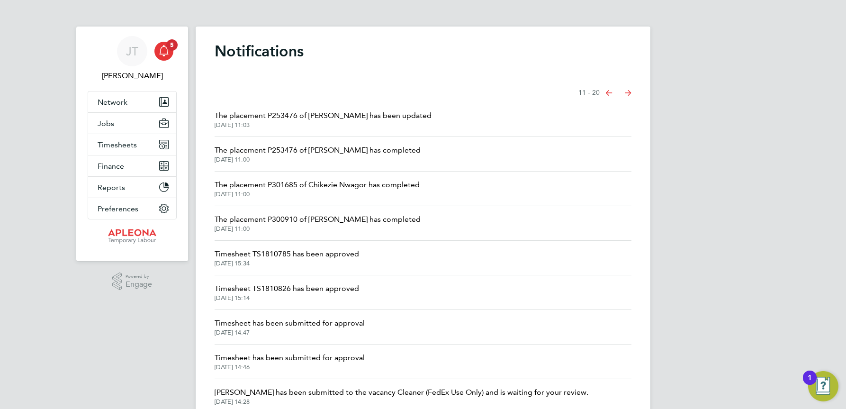
click at [607, 93] on icon "Select page of notifications list" at bounding box center [609, 93] width 7 height 6
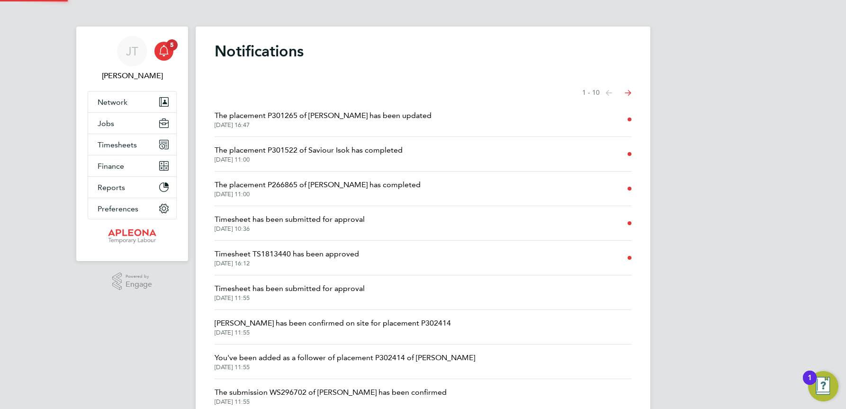
click at [612, 91] on icon "Select page of notifications list" at bounding box center [609, 93] width 7 height 6
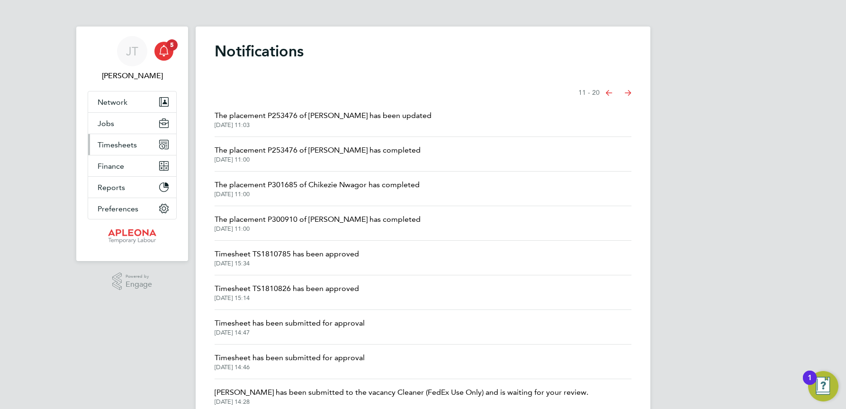
click at [121, 144] on span "Timesheets" at bounding box center [117, 144] width 39 height 9
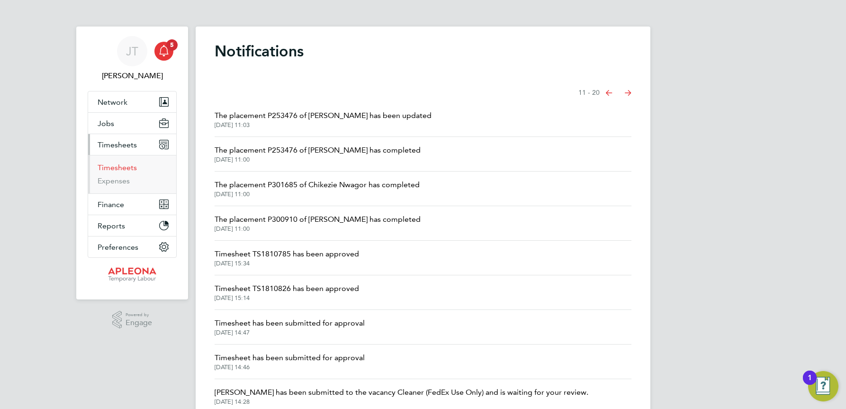
click at [120, 163] on link "Timesheets" at bounding box center [117, 167] width 39 height 9
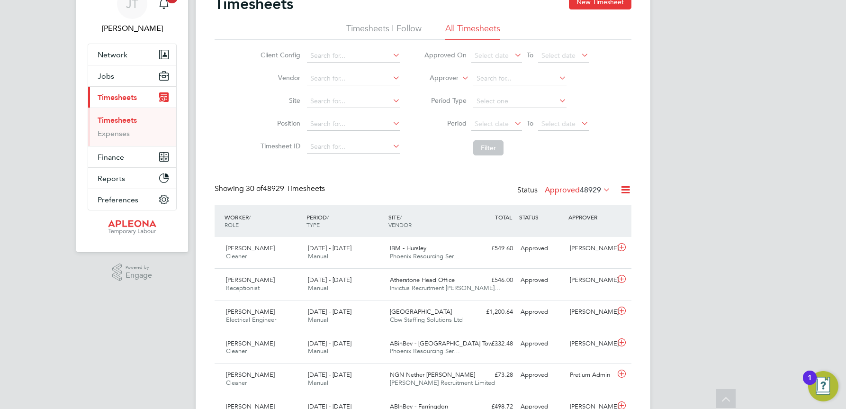
click at [601, 192] on icon at bounding box center [601, 189] width 0 height 13
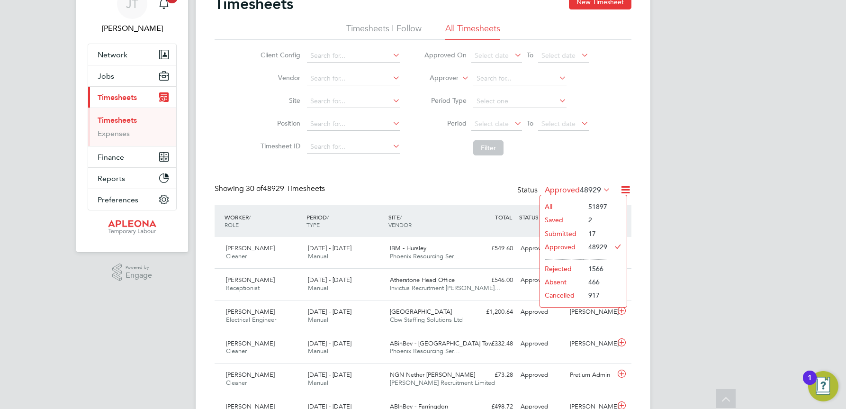
click at [562, 235] on li "Submitted" at bounding box center [562, 233] width 44 height 13
